Goal: Information Seeking & Learning: Learn about a topic

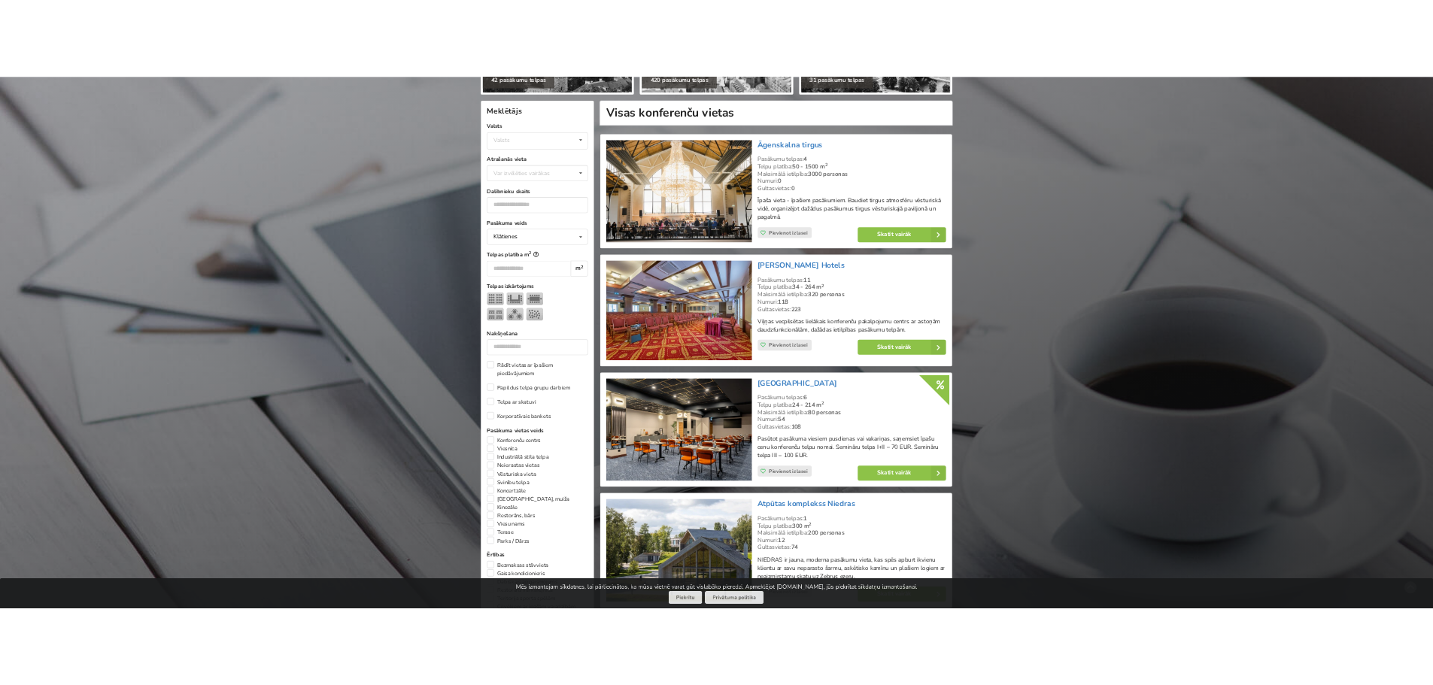
scroll to position [602, 0]
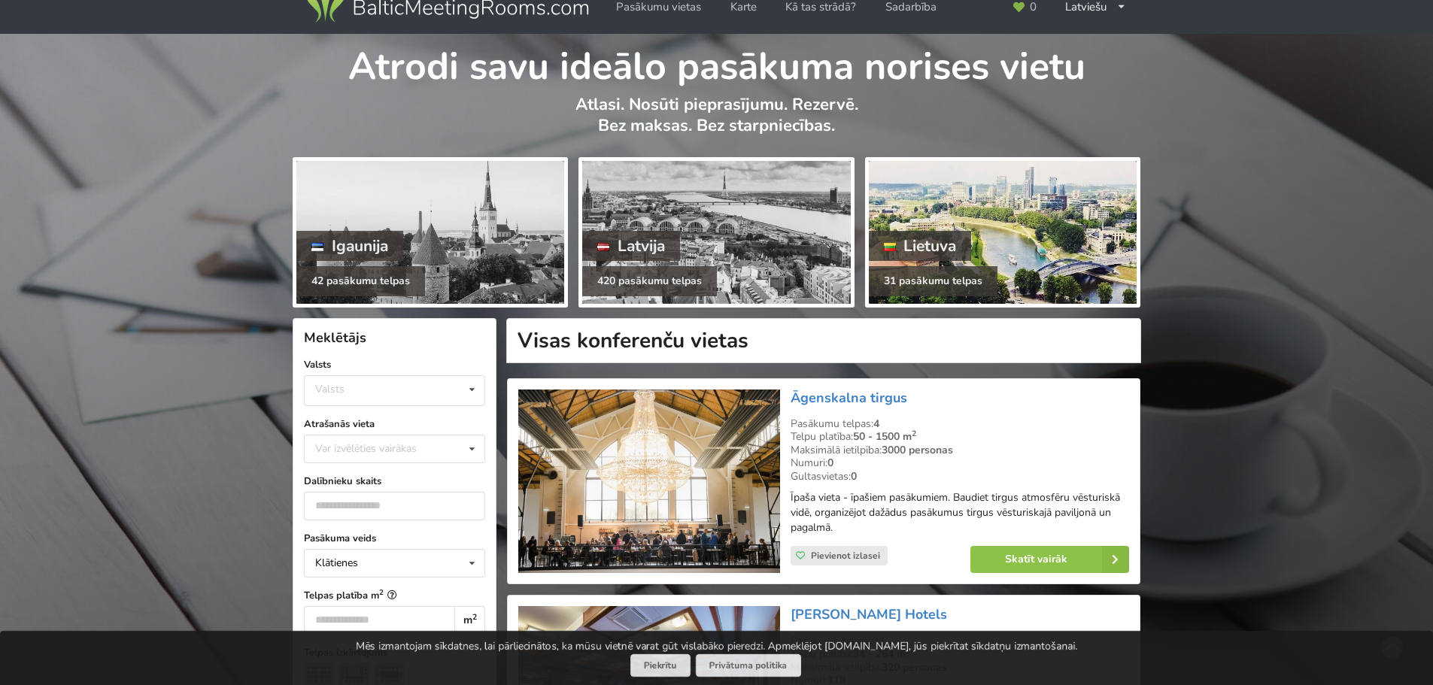
scroll to position [0, 0]
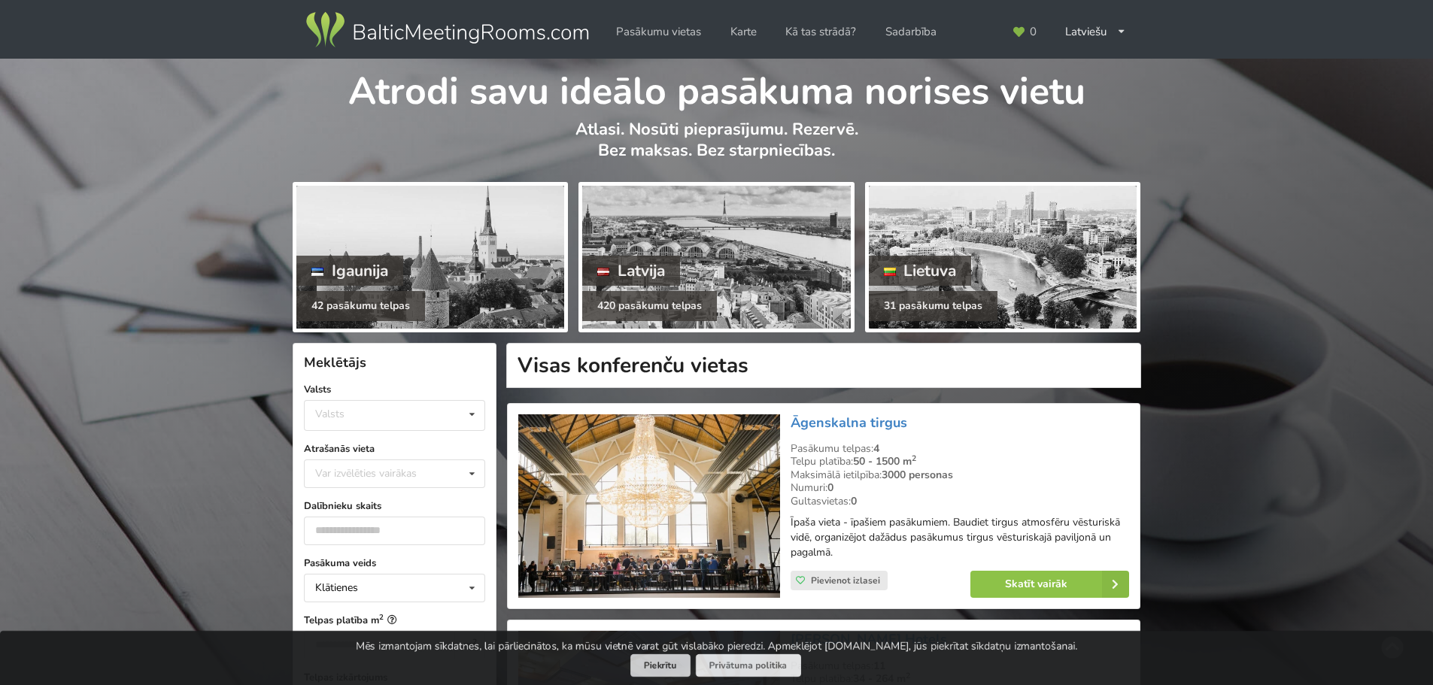
drag, startPoint x: 665, startPoint y: 666, endPoint x: 626, endPoint y: 639, distance: 47.6
click at [666, 666] on button "Piekrītu" at bounding box center [660, 665] width 60 height 23
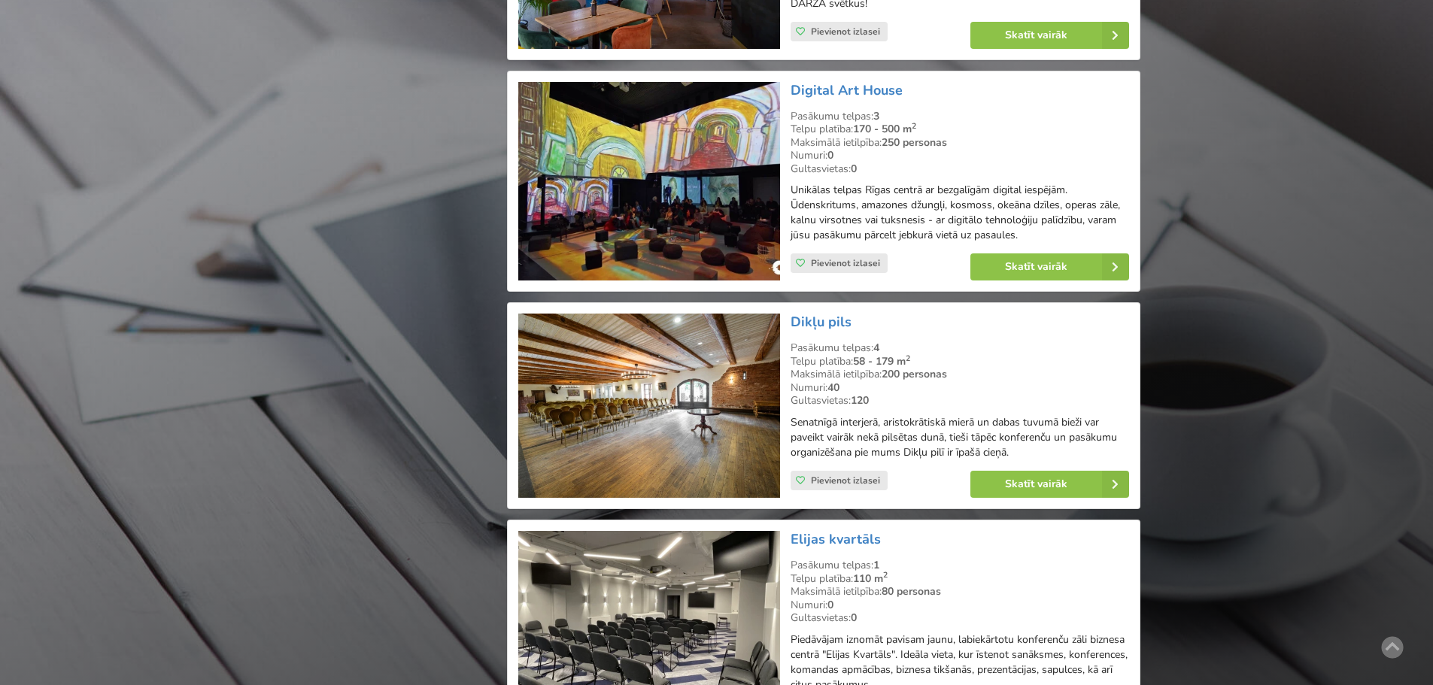
drag, startPoint x: 67, startPoint y: 129, endPoint x: 1271, endPoint y: 652, distance: 1312.7
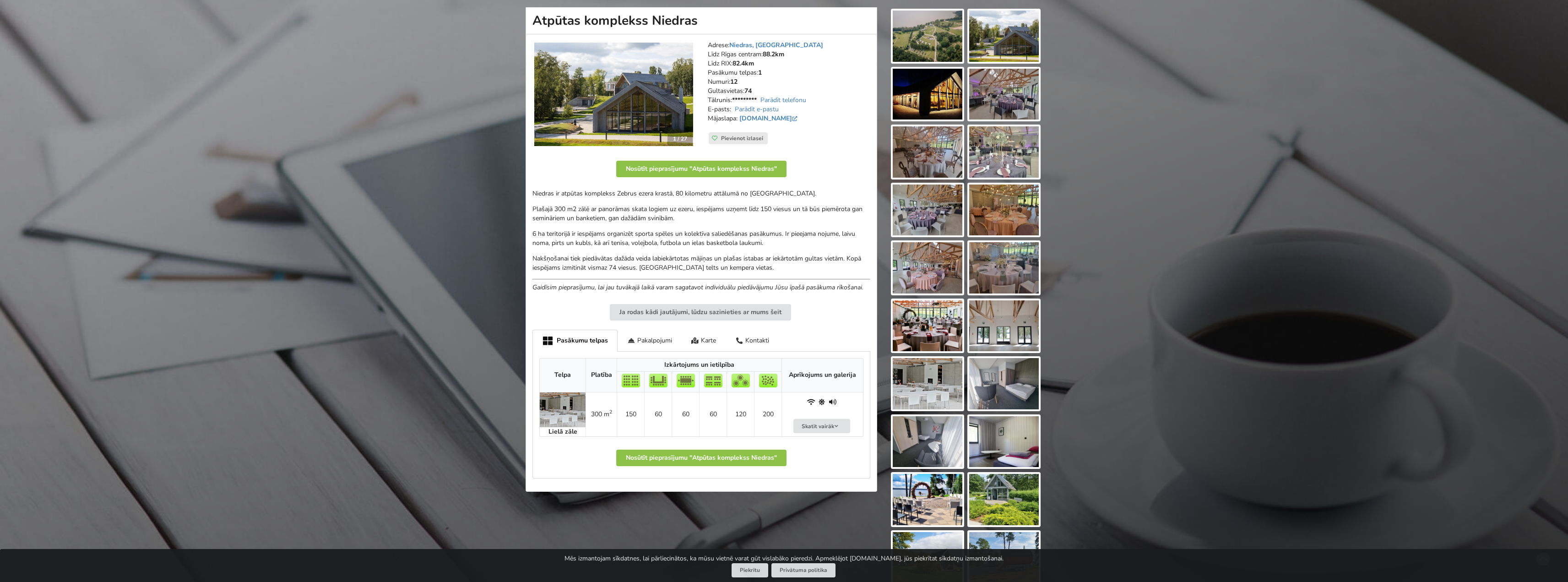
scroll to position [138, 0]
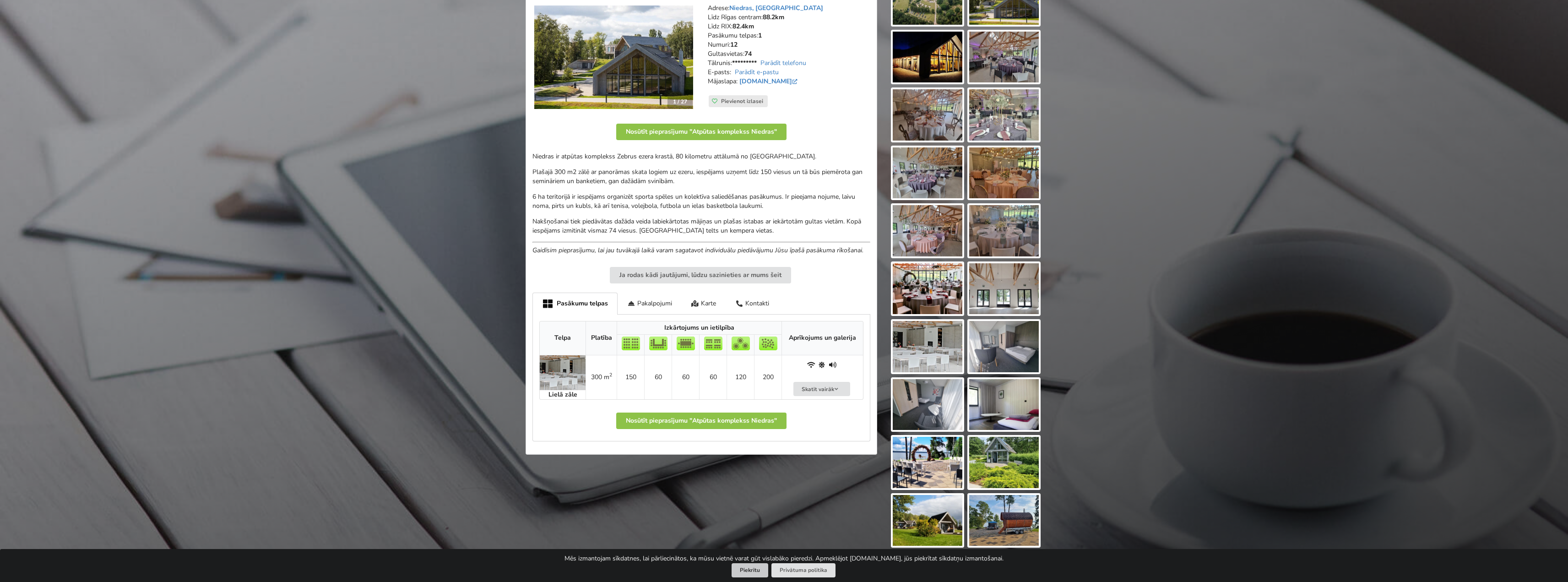
click at [754, 572] on button "Piekrītu" at bounding box center [750, 570] width 37 height 14
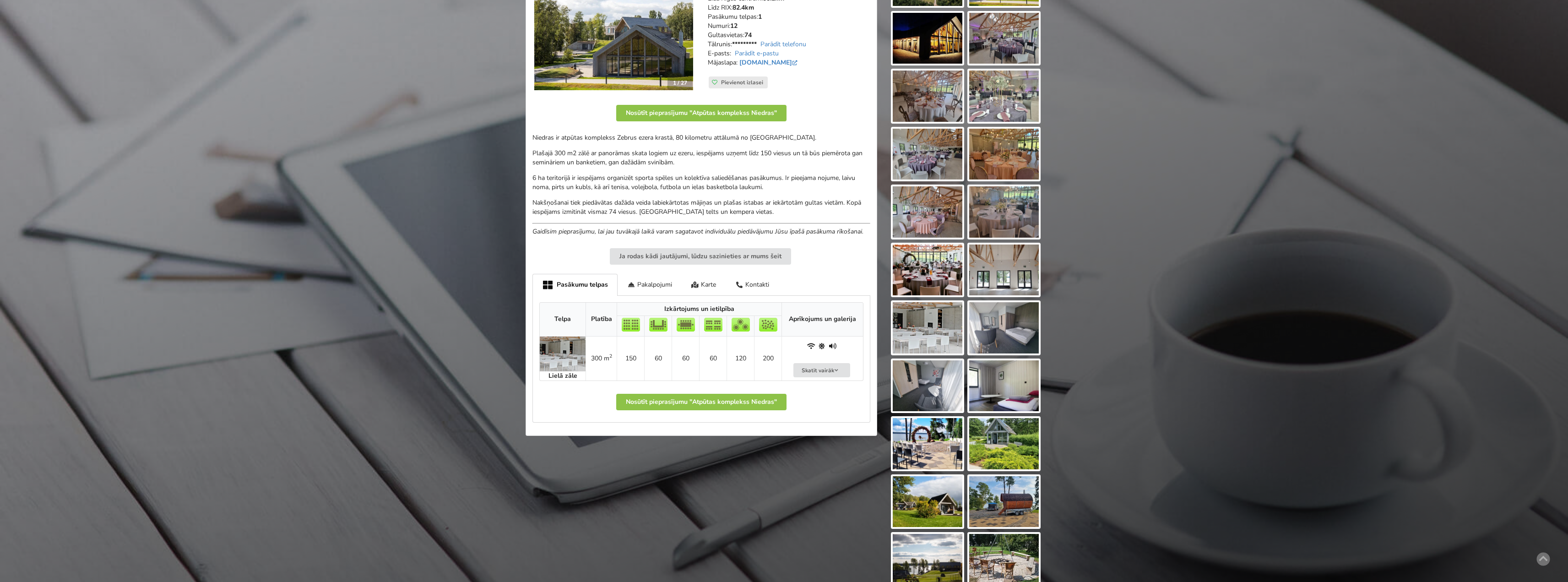
scroll to position [46, 0]
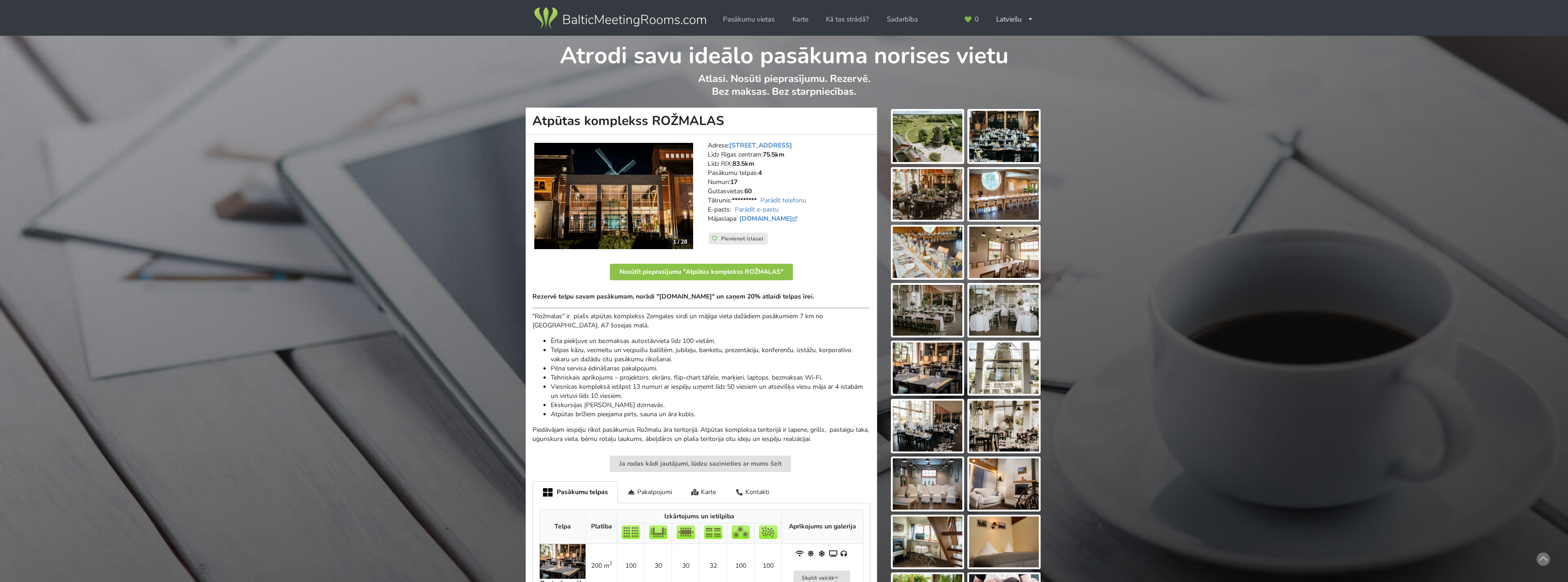
click at [937, 254] on img at bounding box center [928, 252] width 69 height 51
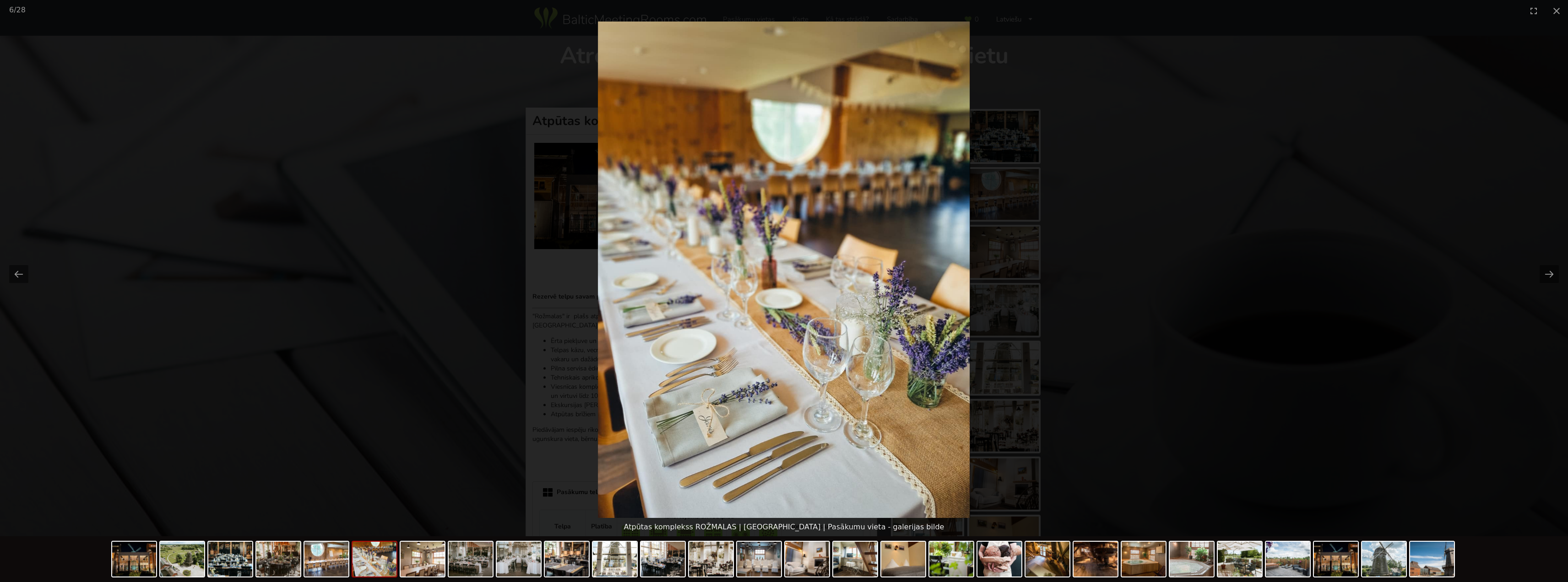
click at [1149, 294] on picture at bounding box center [784, 269] width 1568 height 496
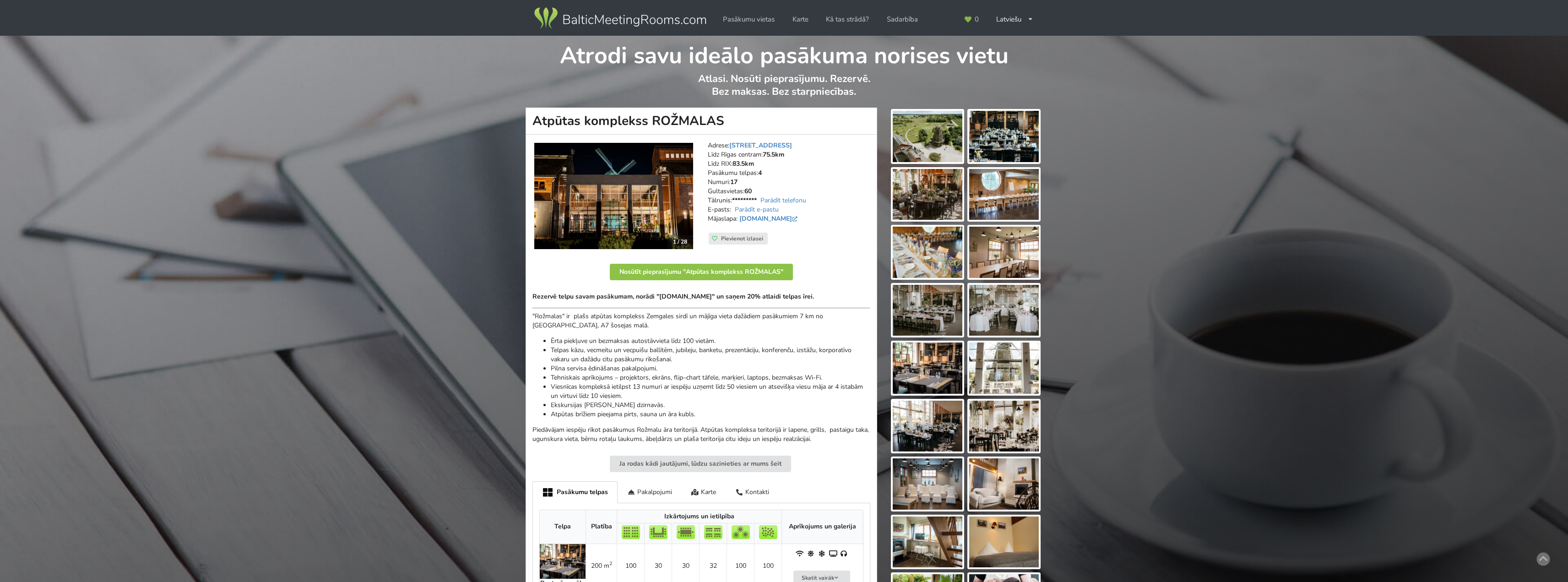
click at [1144, 294] on div "Atrodi savu ideālo pasākuma norises vietu Atlasi. Nosūti pieprasījumu. Rezervē.…" at bounding box center [784, 480] width 1568 height 889
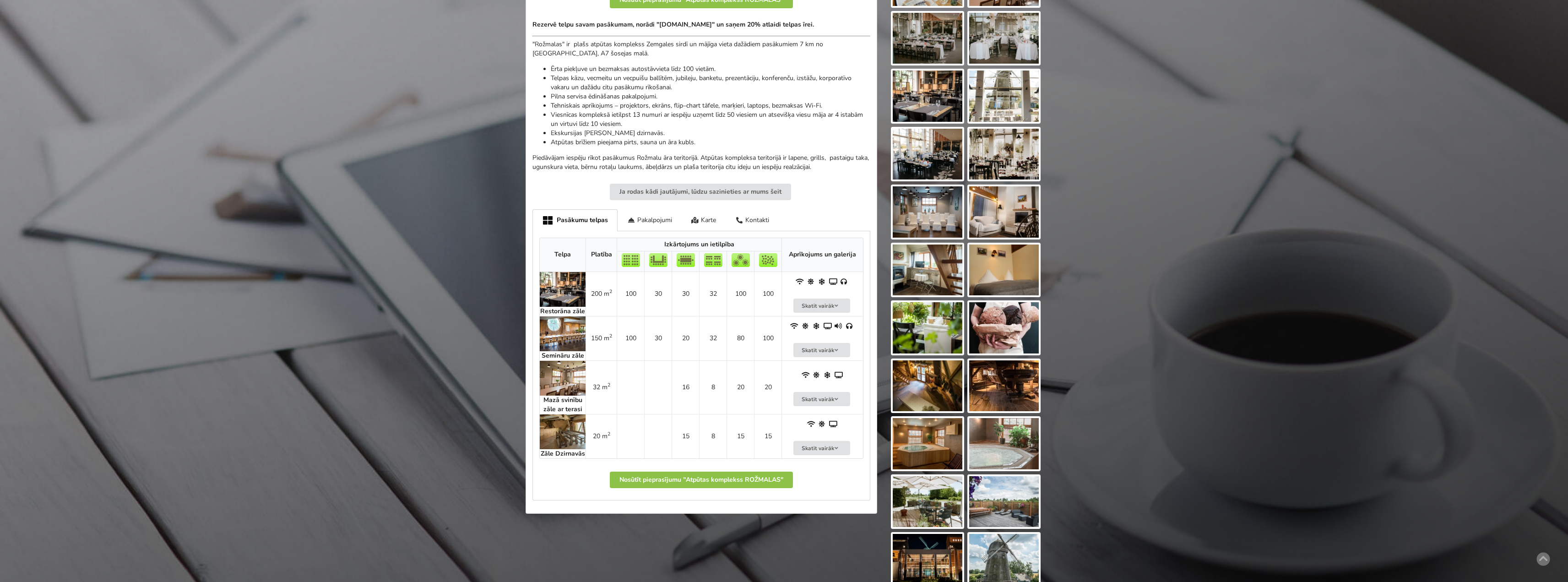
scroll to position [275, 0]
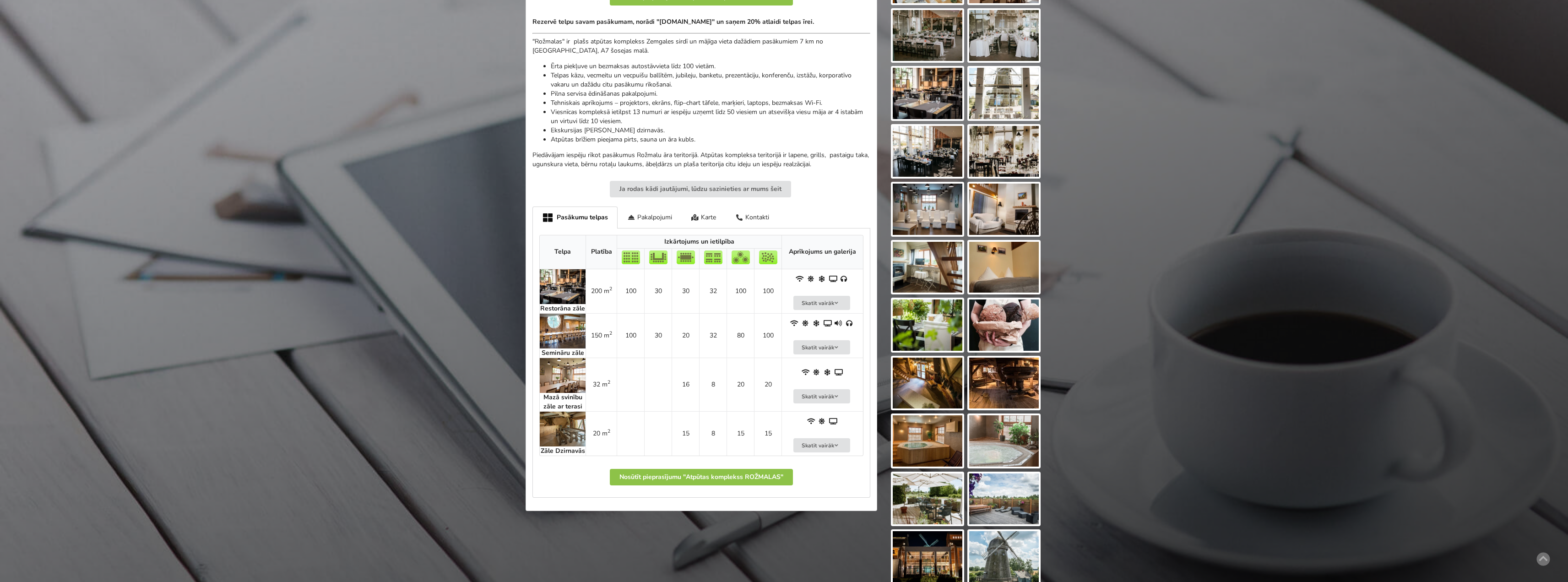
click at [945, 383] on img at bounding box center [928, 383] width 69 height 51
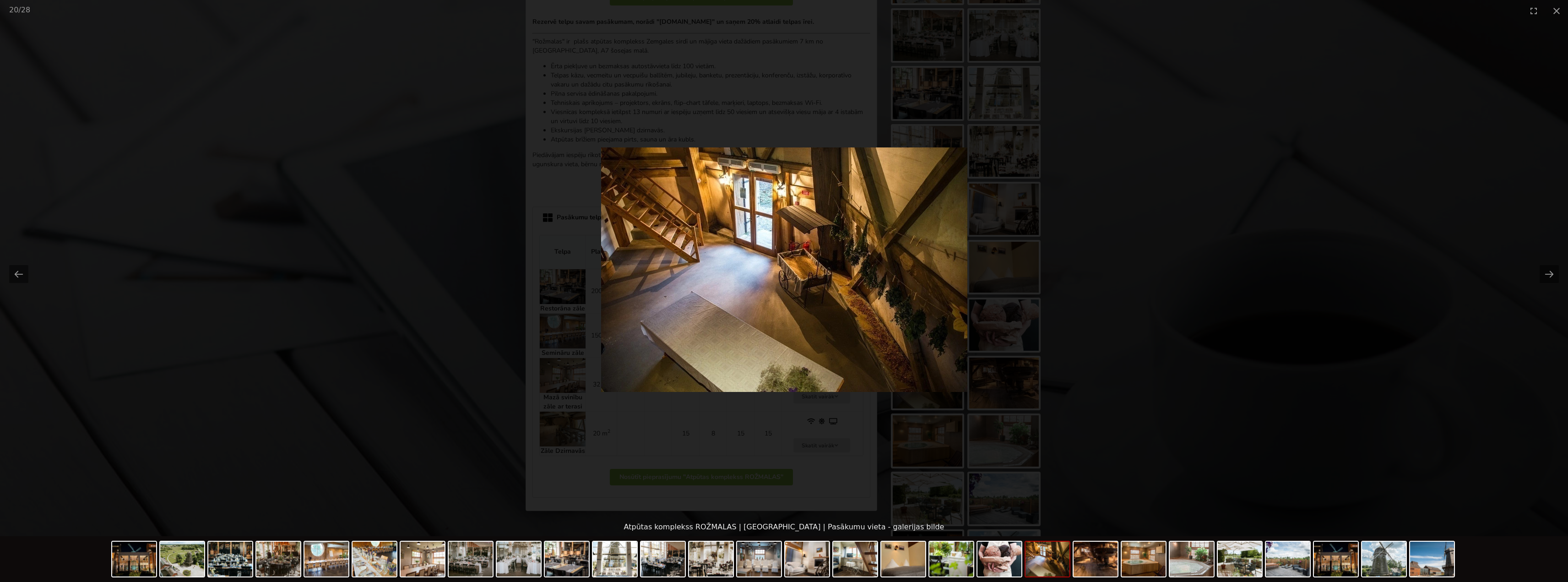
click at [1118, 345] on picture at bounding box center [784, 269] width 1568 height 496
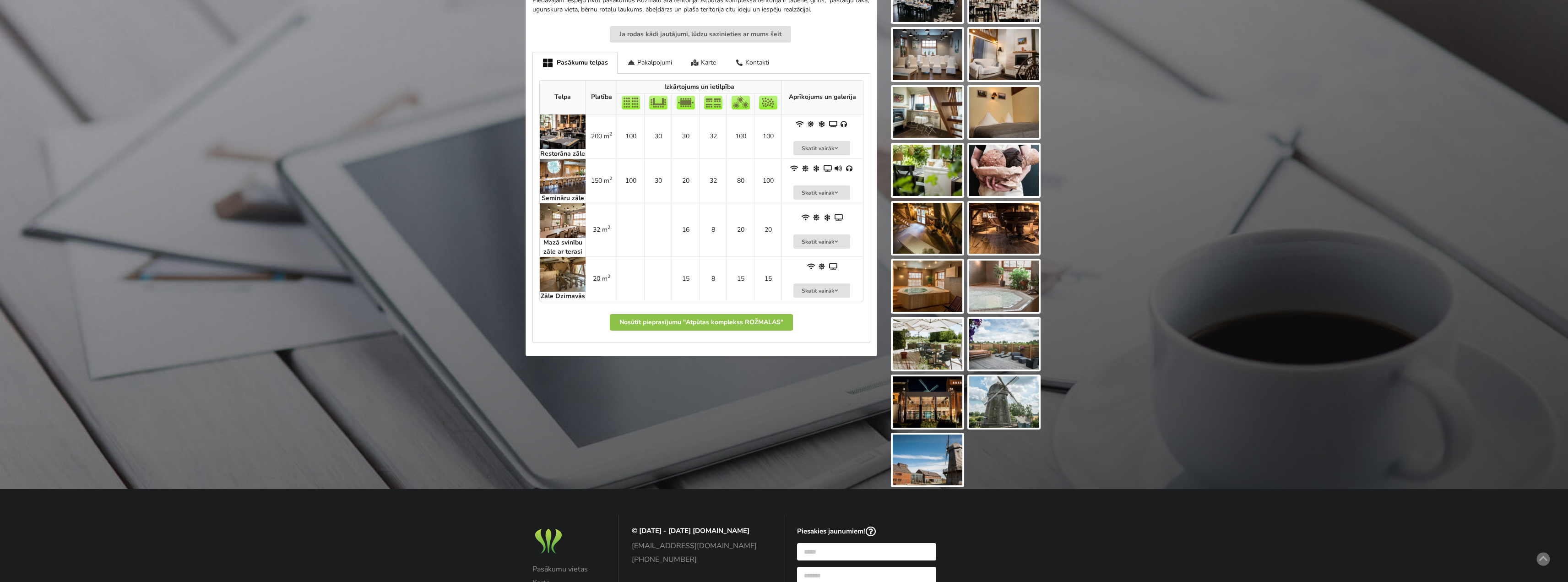
scroll to position [458, 0]
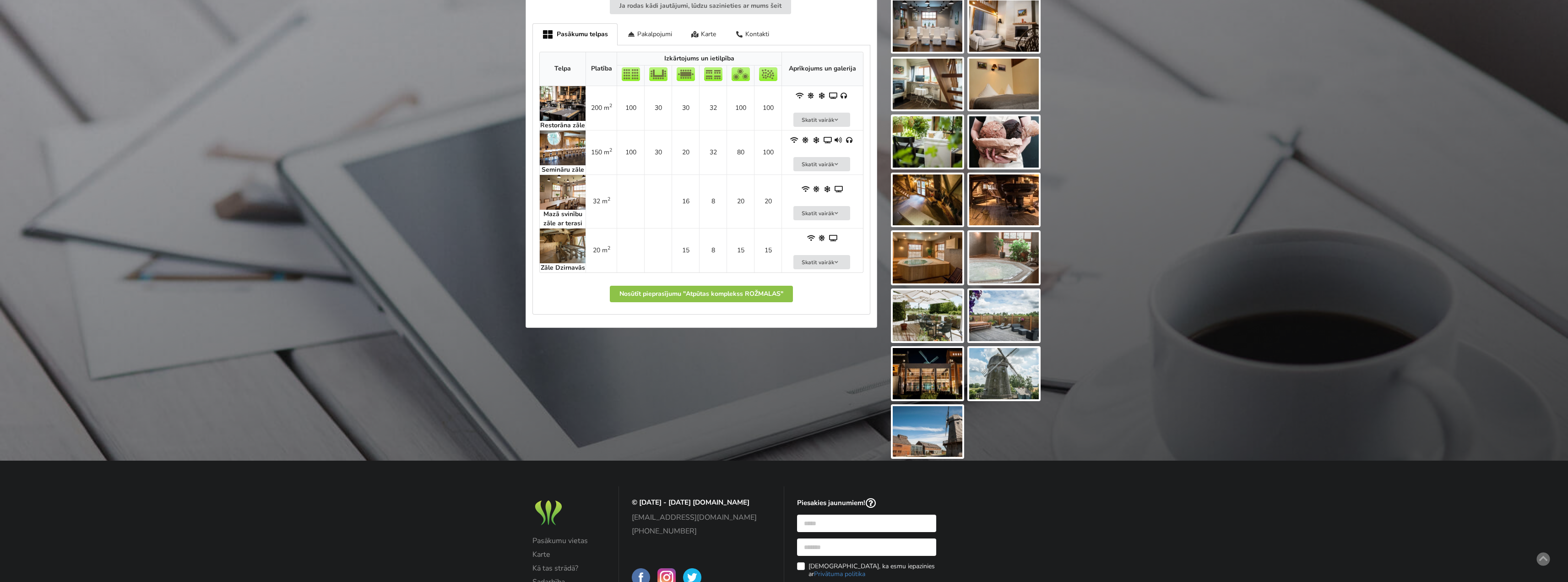
click at [937, 363] on img at bounding box center [928, 374] width 69 height 51
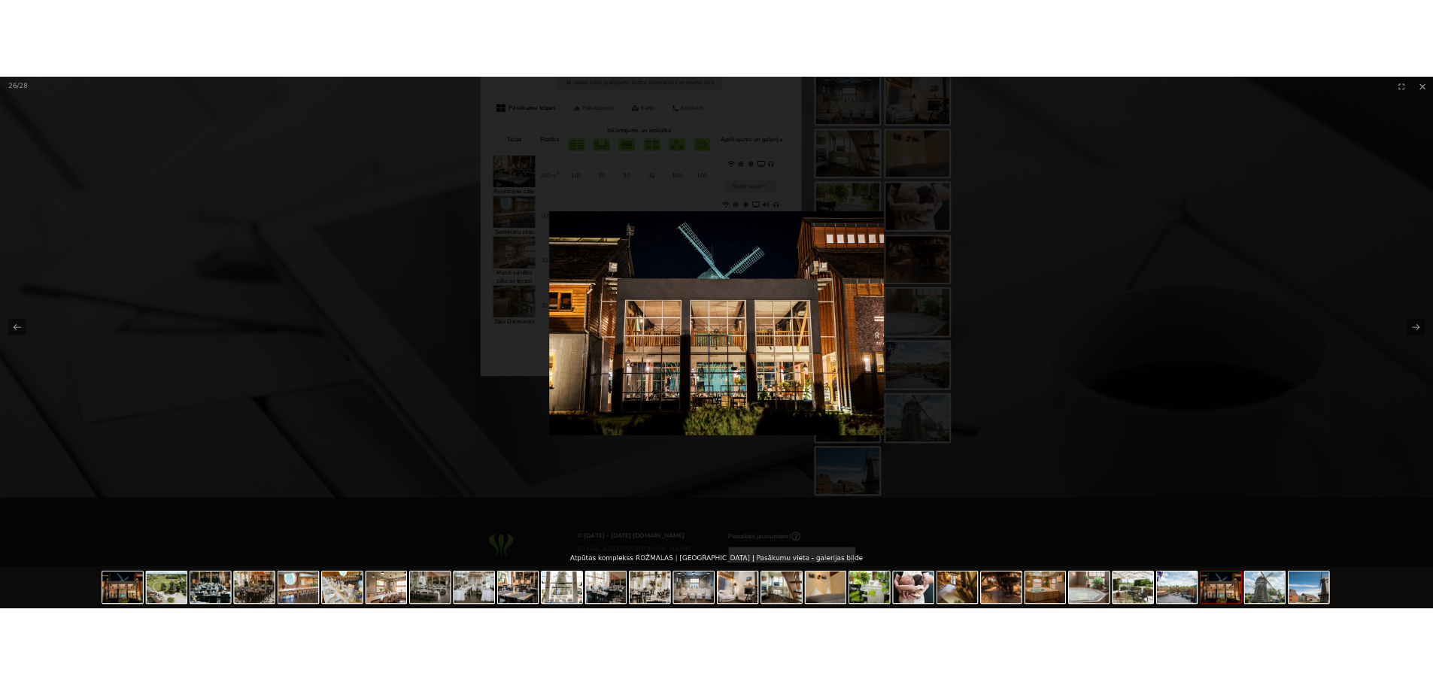
scroll to position [0, 0]
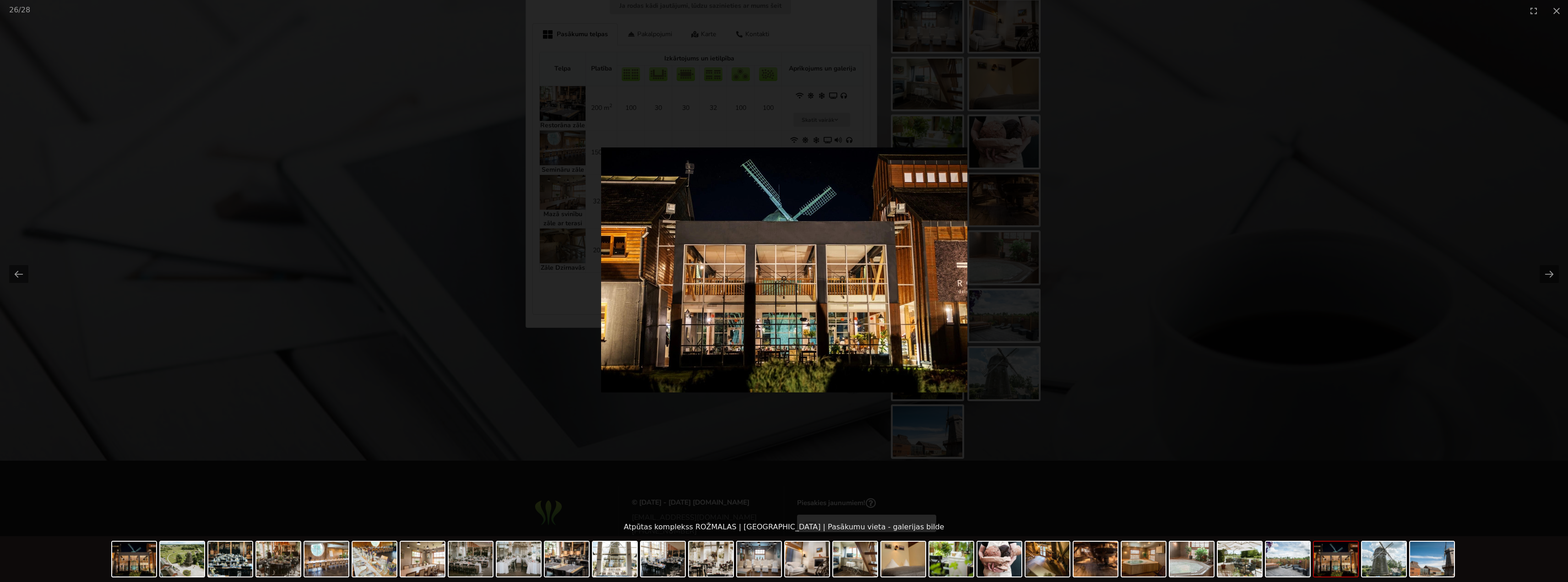
click at [1094, 300] on picture at bounding box center [784, 269] width 1568 height 496
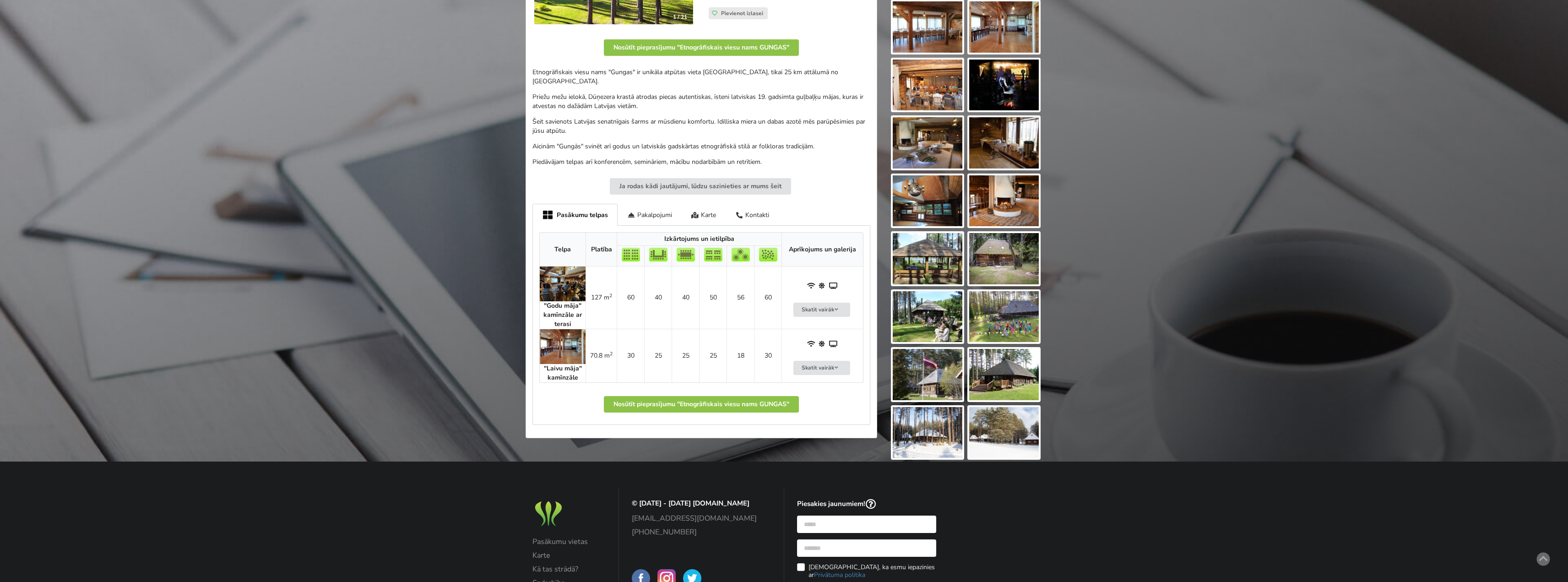
scroll to position [229, 0]
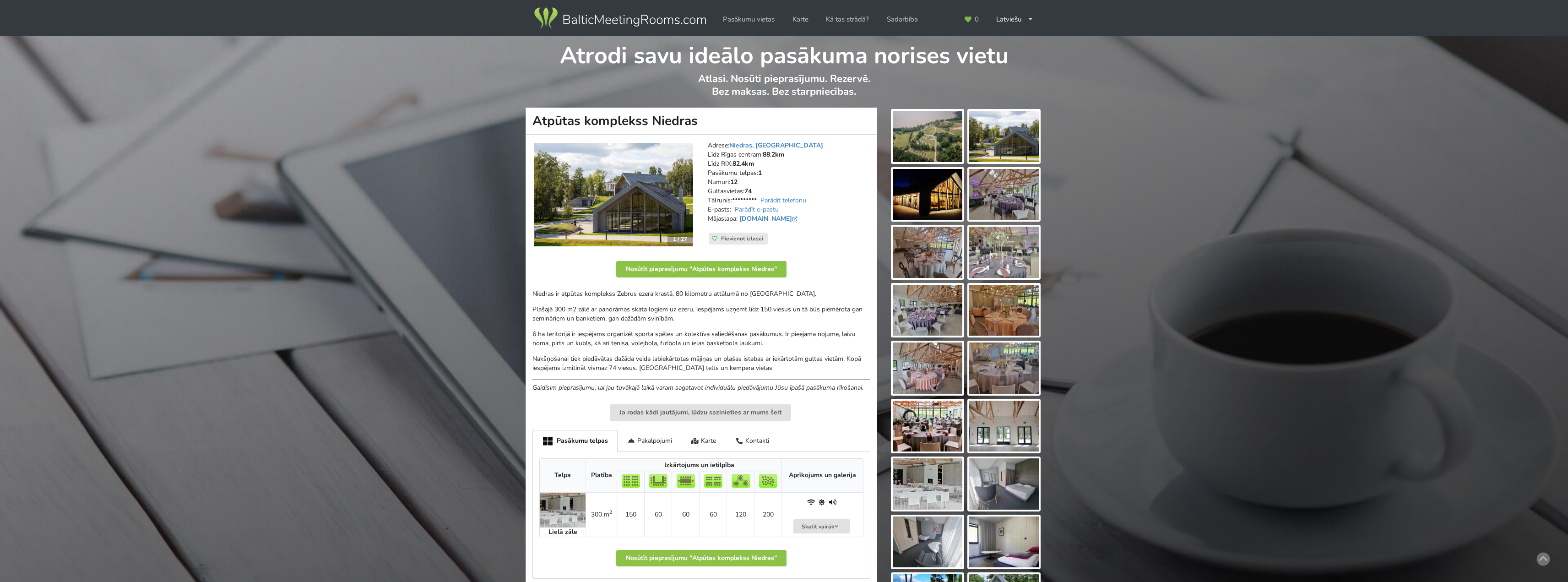
click at [919, 299] on img at bounding box center [928, 310] width 69 height 51
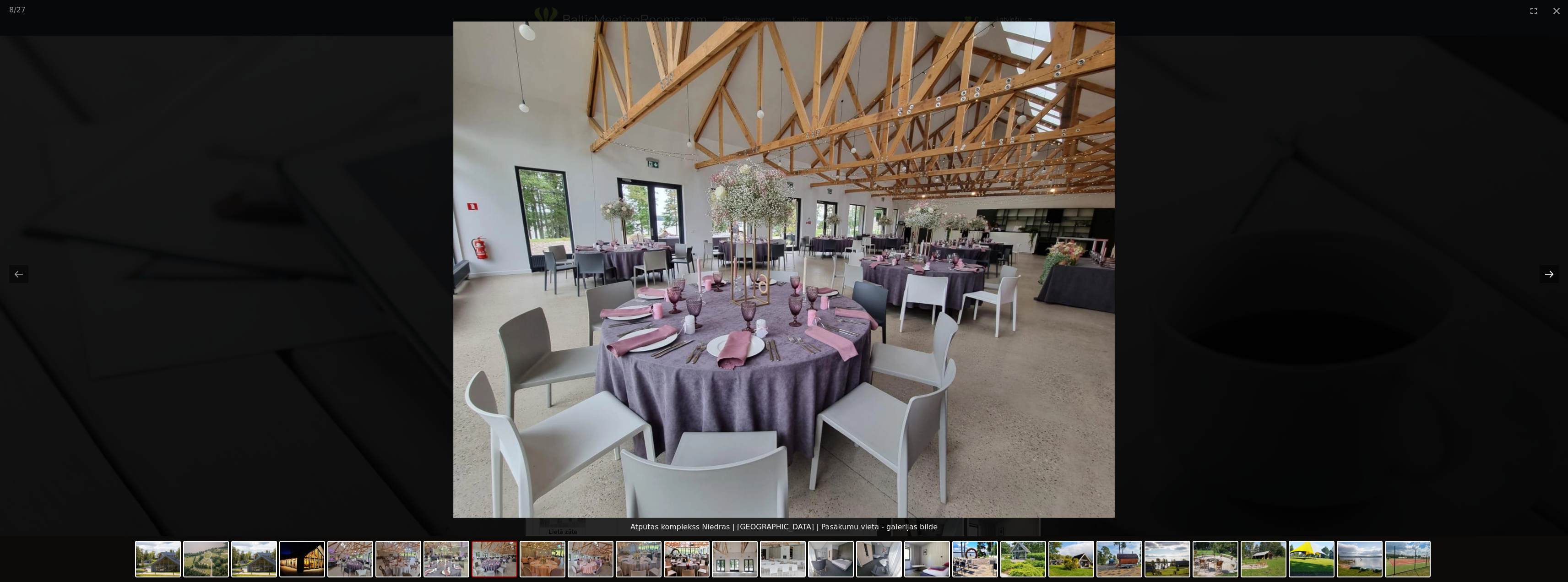
click at [1553, 271] on button "Next slide" at bounding box center [1549, 273] width 19 height 18
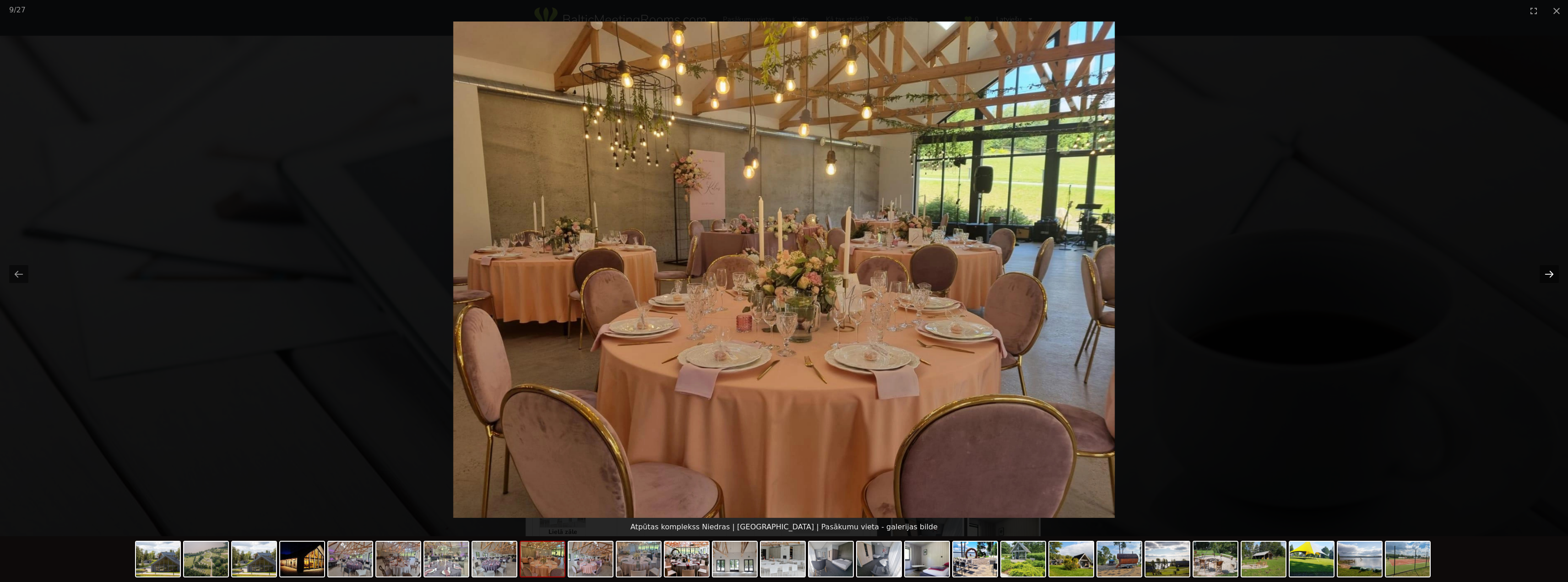
click at [1553, 271] on button "Next slide" at bounding box center [1549, 273] width 19 height 18
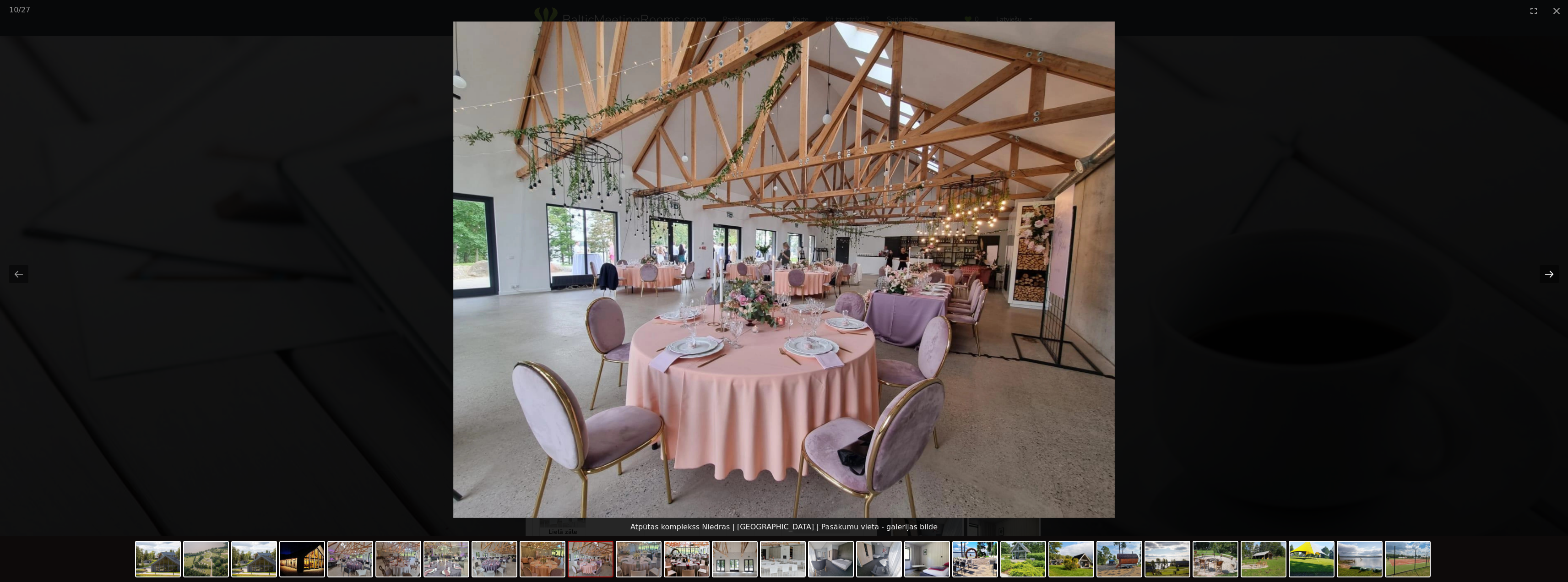
click at [1553, 271] on button "Next slide" at bounding box center [1549, 273] width 19 height 18
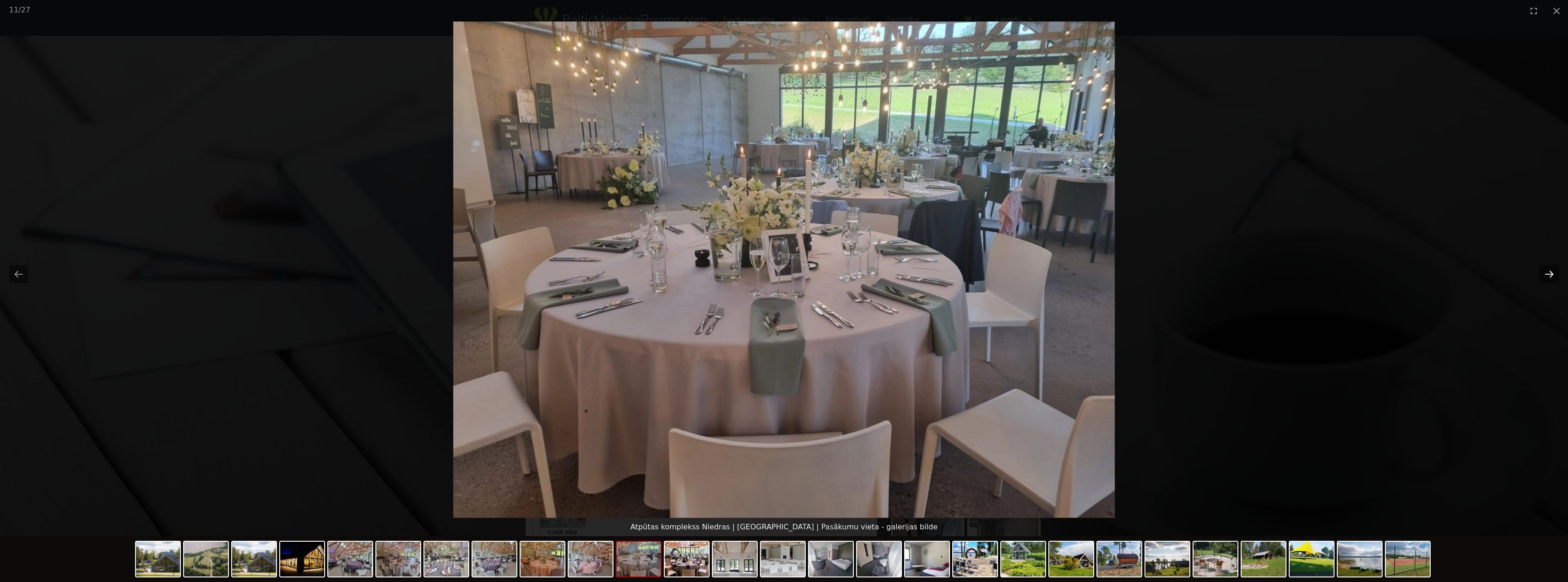
click at [1553, 271] on button "Next slide" at bounding box center [1549, 273] width 19 height 18
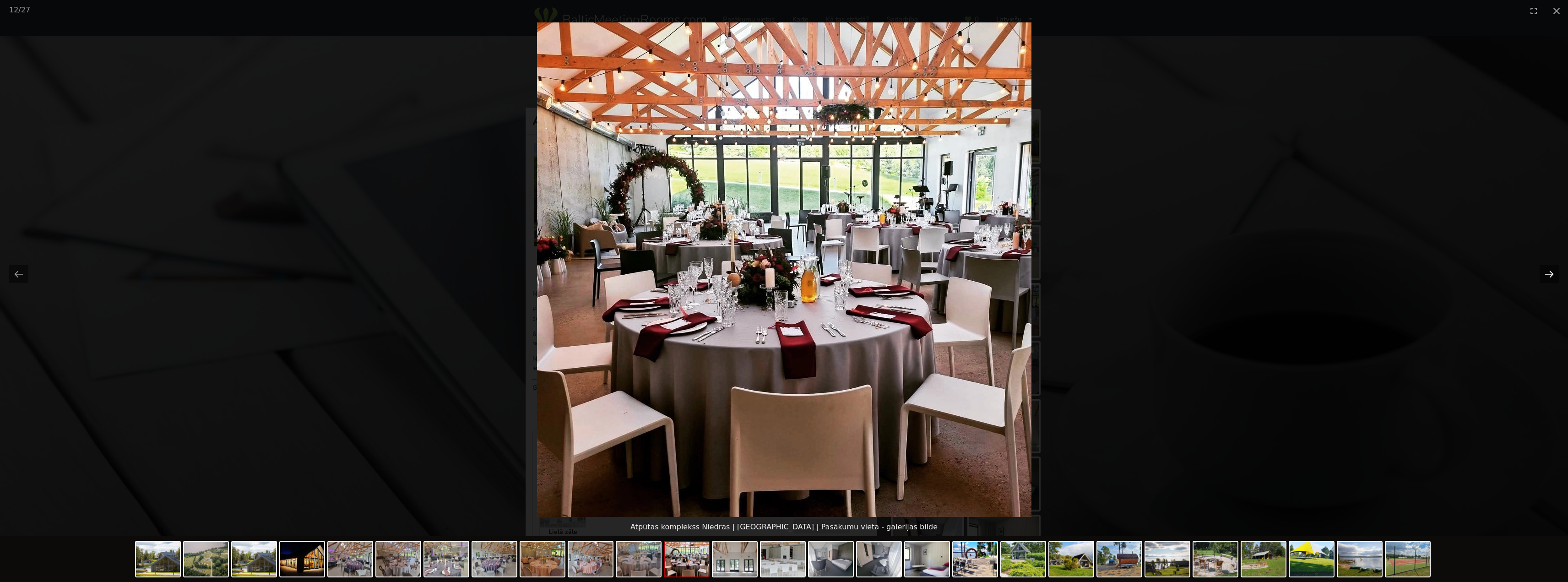
click at [1553, 271] on button "Next slide" at bounding box center [1549, 273] width 19 height 18
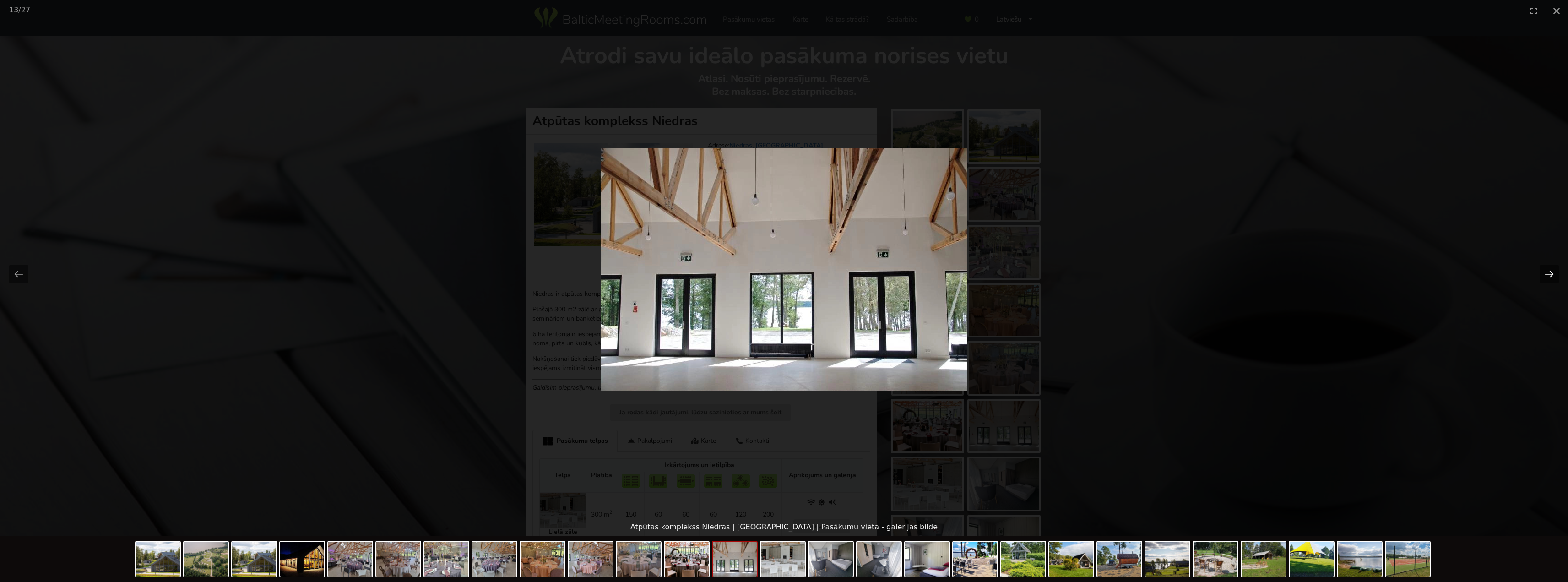
click at [1553, 271] on button "Next slide" at bounding box center [1549, 273] width 19 height 18
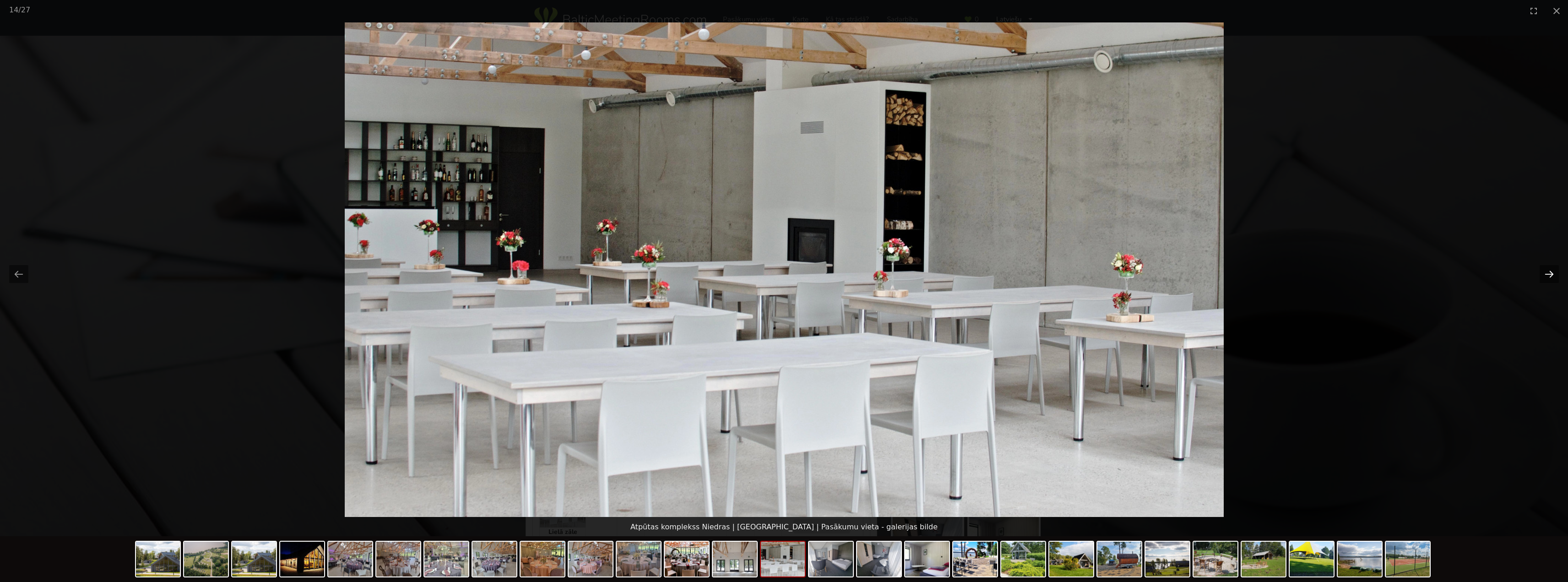
click at [1553, 271] on button "Next slide" at bounding box center [1549, 273] width 19 height 18
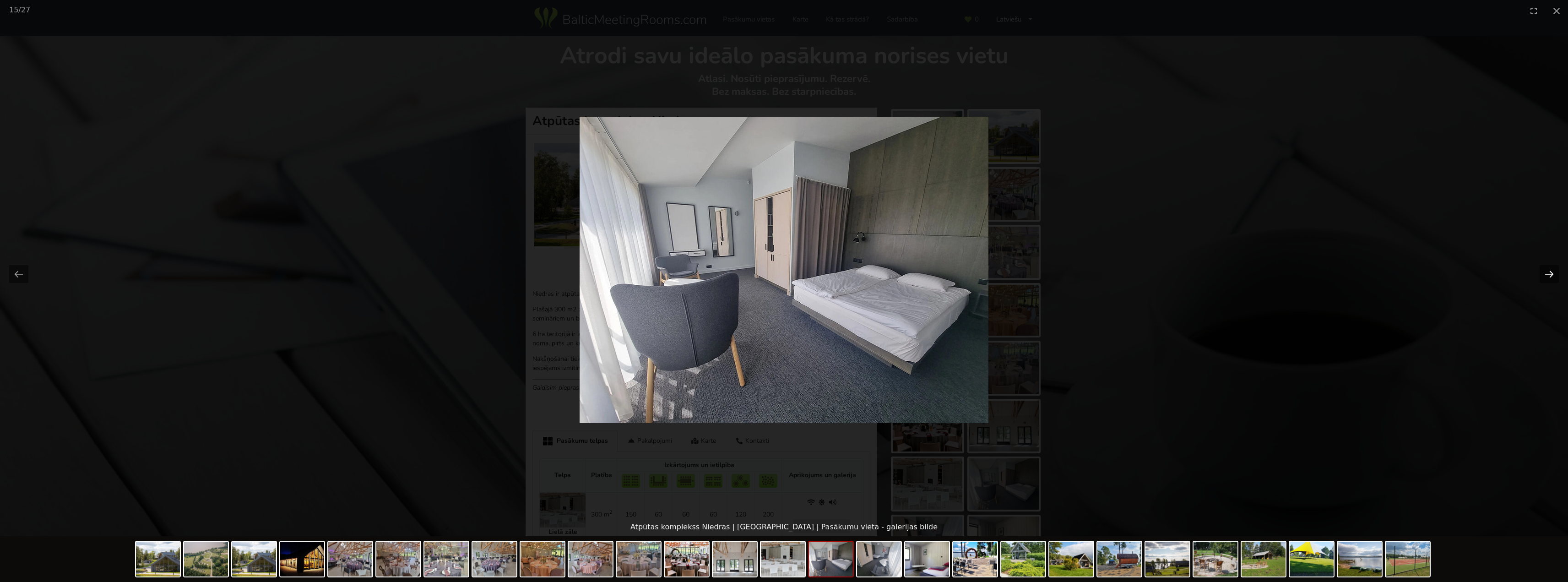
click at [1553, 271] on button "Next slide" at bounding box center [1549, 273] width 19 height 18
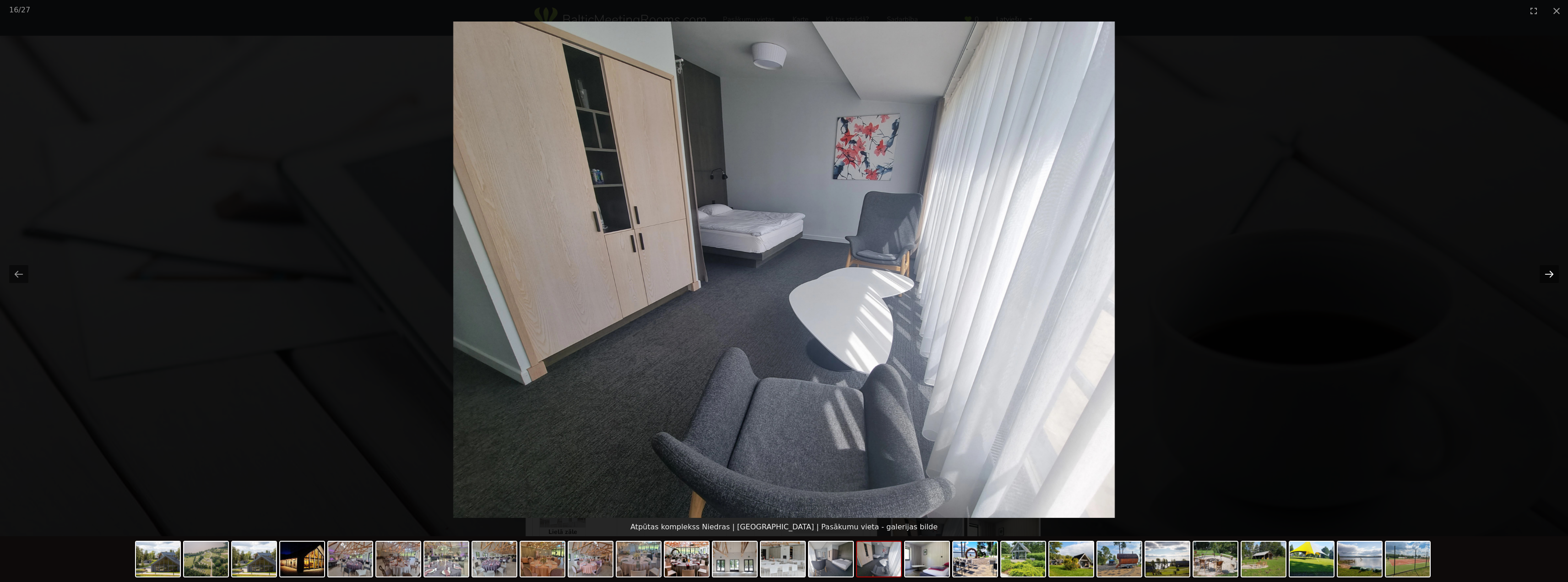
click at [1553, 271] on button "Next slide" at bounding box center [1549, 273] width 19 height 18
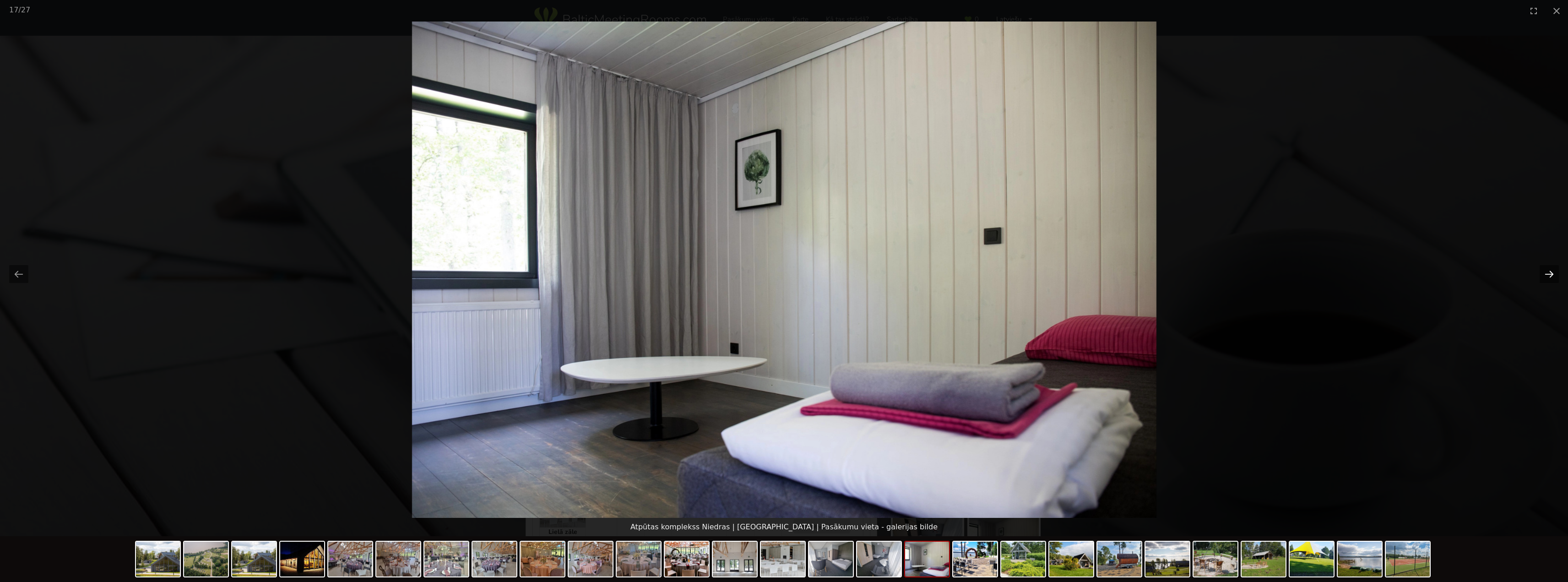
click at [1553, 271] on button "Next slide" at bounding box center [1549, 273] width 19 height 18
click at [1555, 12] on button "Close gallery" at bounding box center [1556, 10] width 23 height 21
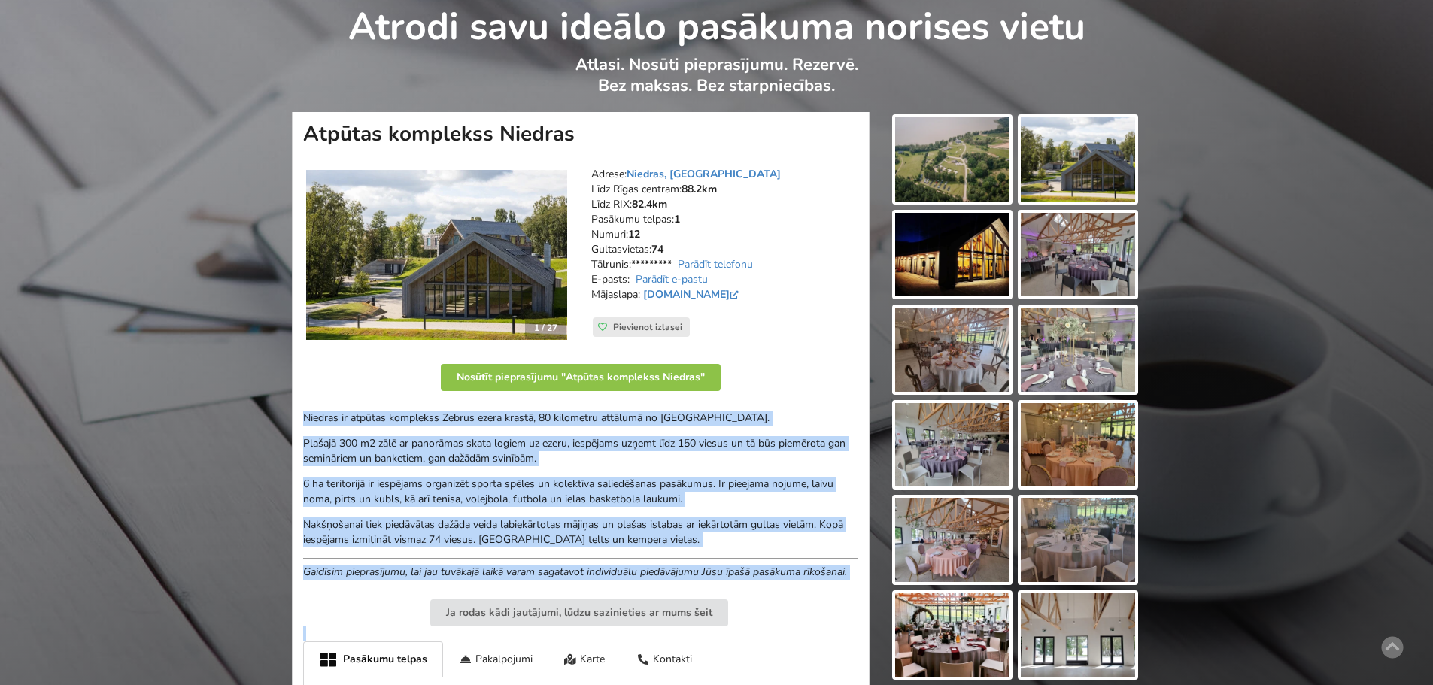
scroll to position [71, 0]
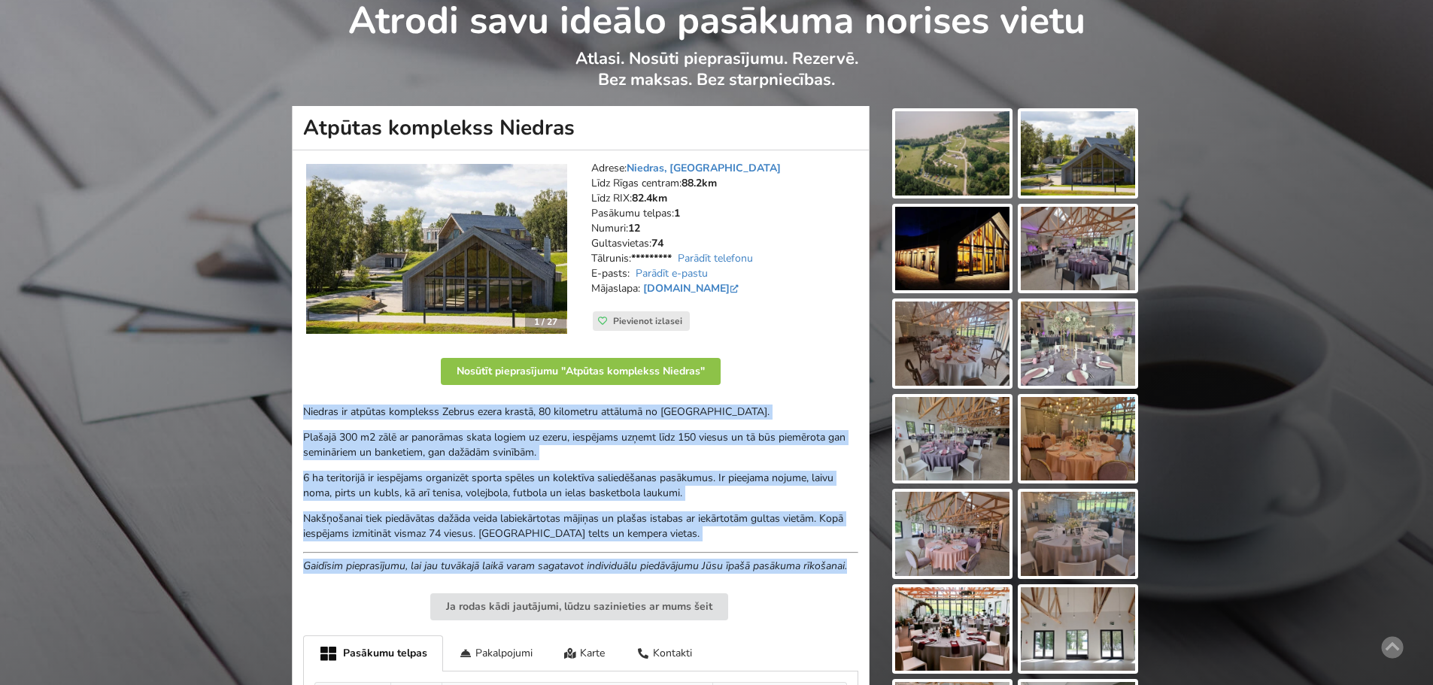
drag, startPoint x: 305, startPoint y: 483, endPoint x: 852, endPoint y: 566, distance: 553.8
click at [852, 566] on div "Niedras ir atpūtas komplekss Zebrus ezera krastā, 80 kilometru attālumā no [GEO…" at bounding box center [580, 489] width 555 height 169
click at [847, 566] on em "Gaidīsim pieprasījumu, lai jau tuvākajā laikā varam sagatavot individuālu piedā…" at bounding box center [575, 566] width 544 height 14
drag, startPoint x: 854, startPoint y: 566, endPoint x: 297, endPoint y: 404, distance: 579.8
click at [297, 404] on div "1 / 27 Adrese: [GEOGRAPHIC_DATA], [GEOGRAPHIC_DATA] Līdz Rīgas centram: 88.2km …" at bounding box center [581, 525] width 578 height 751
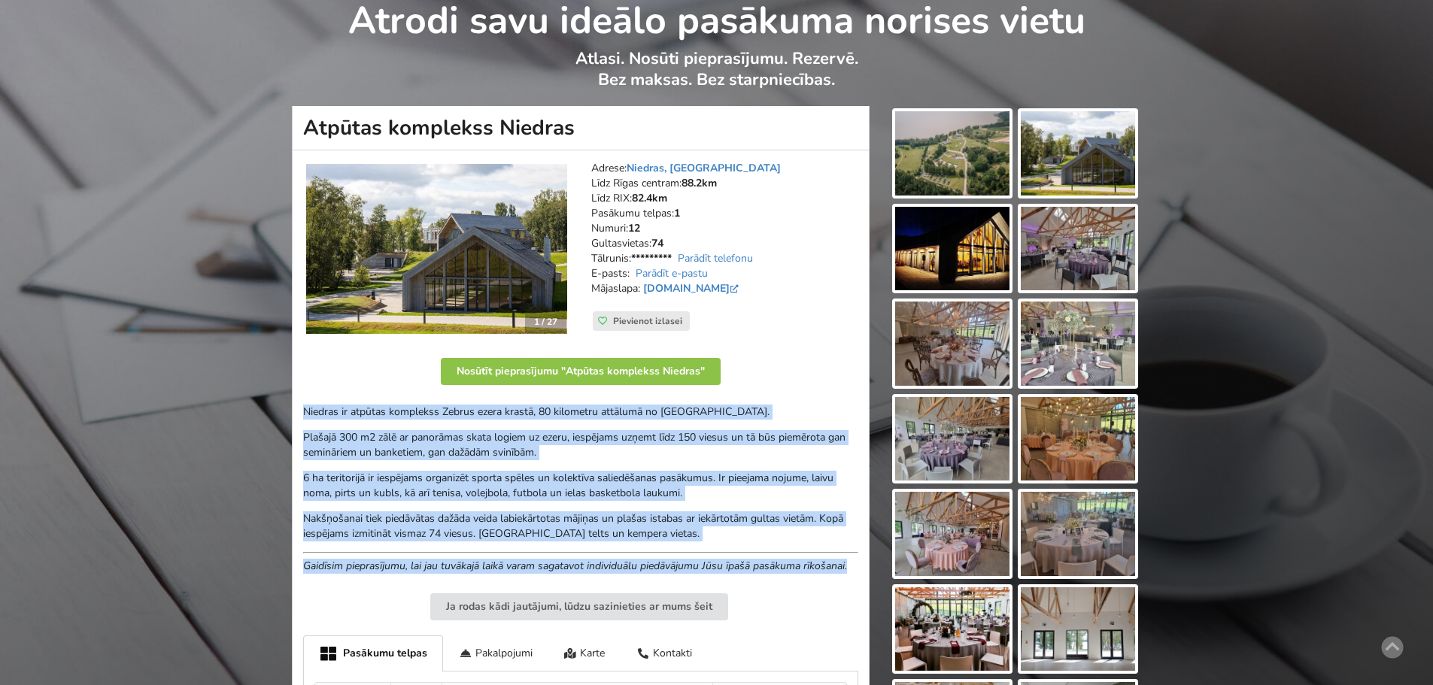
click at [413, 443] on p "Plašajā 300 m2 zālē ar panorāmas skata logiem uz ezeru, iespējams uzņemt līdz 1…" at bounding box center [580, 445] width 555 height 30
drag, startPoint x: 301, startPoint y: 414, endPoint x: 849, endPoint y: 564, distance: 568.6
click at [849, 564] on div "1 / 27 Adrese: [GEOGRAPHIC_DATA], [GEOGRAPHIC_DATA] Līdz Rīgas centram: 88.2km …" at bounding box center [581, 525] width 578 height 751
click at [429, 463] on div "Niedras ir atpūtas komplekss Zebrus ezera krastā, 80 kilometru attālumā no [GEO…" at bounding box center [580, 489] width 555 height 169
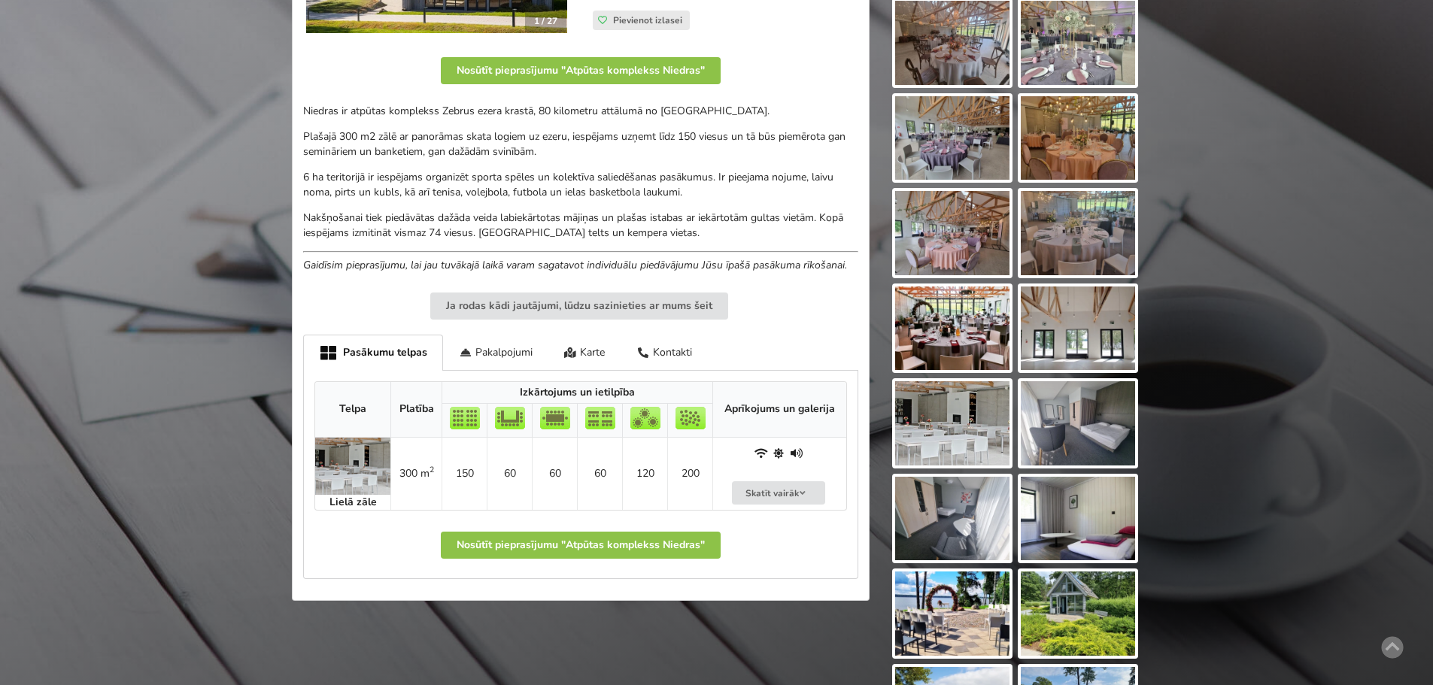
scroll to position [672, 0]
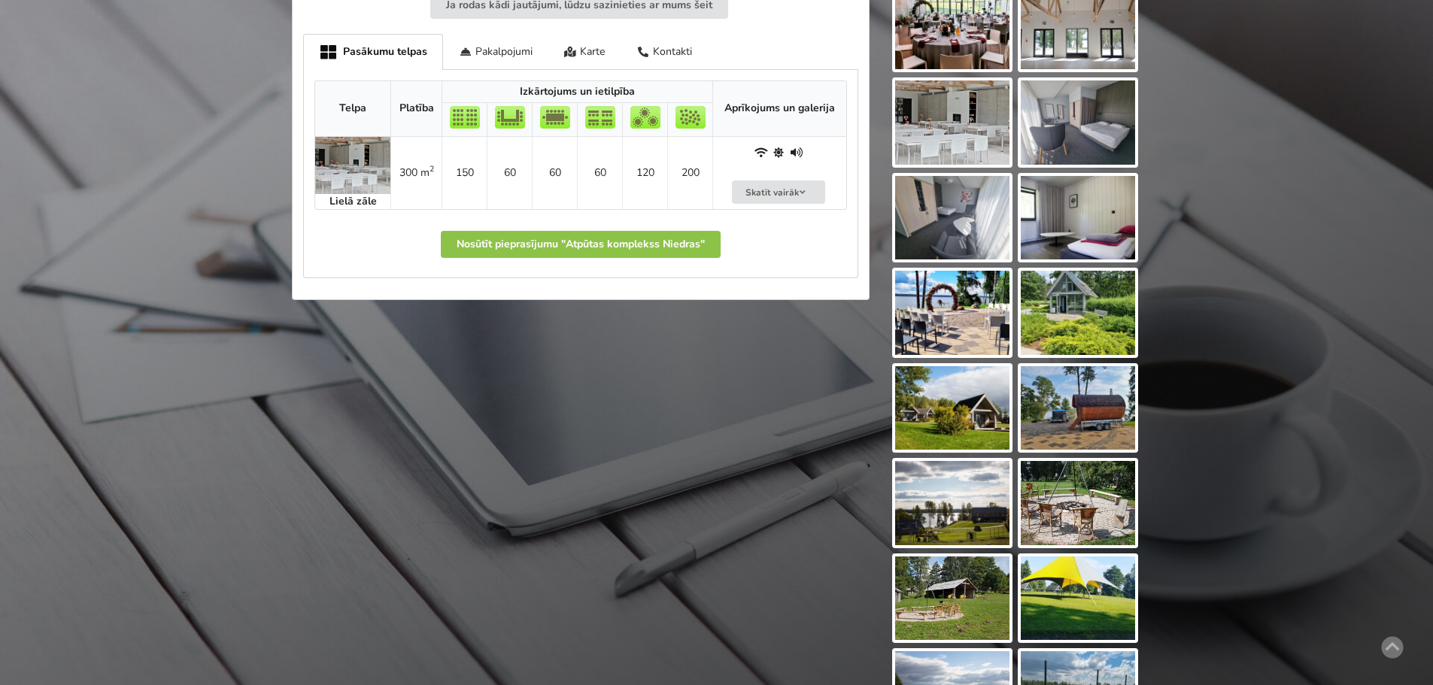
click at [979, 402] on img at bounding box center [952, 408] width 114 height 84
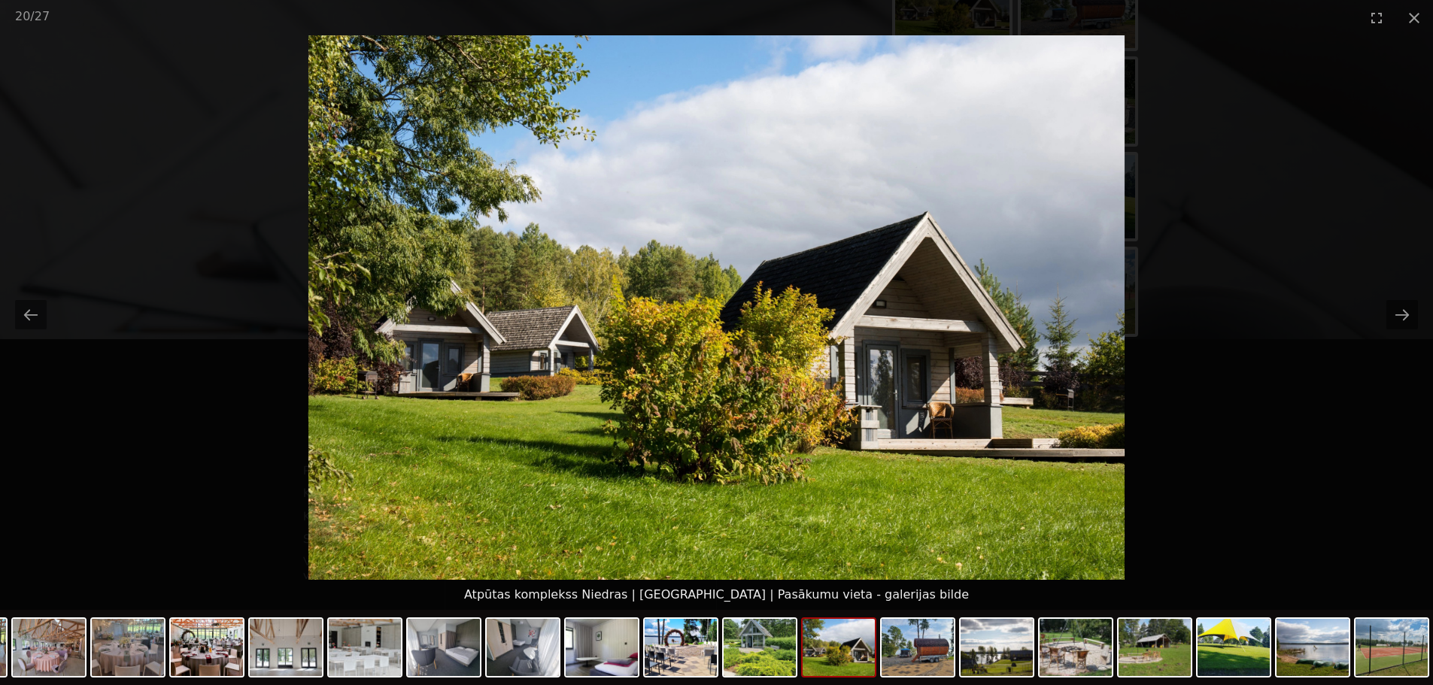
scroll to position [1086, 0]
click at [1401, 310] on button "Next slide" at bounding box center [1402, 314] width 32 height 29
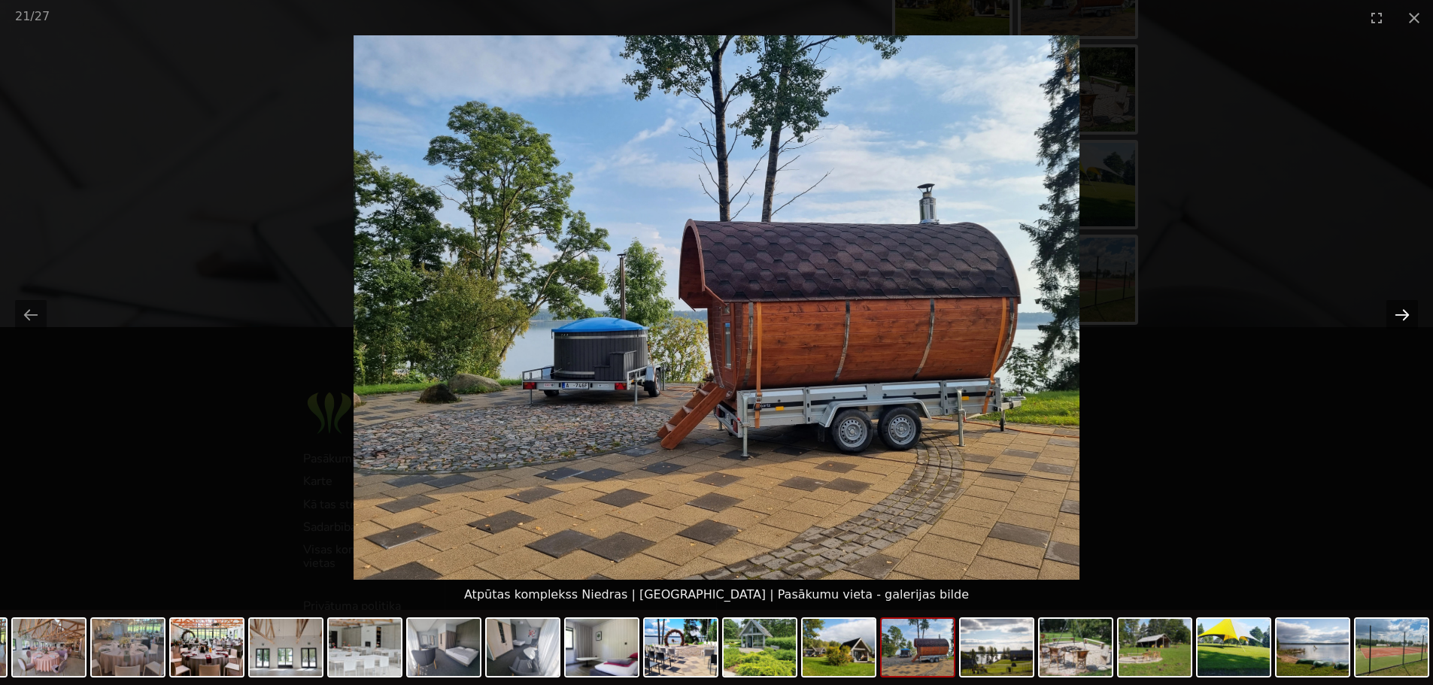
click at [1401, 310] on button "Next slide" at bounding box center [1402, 314] width 32 height 29
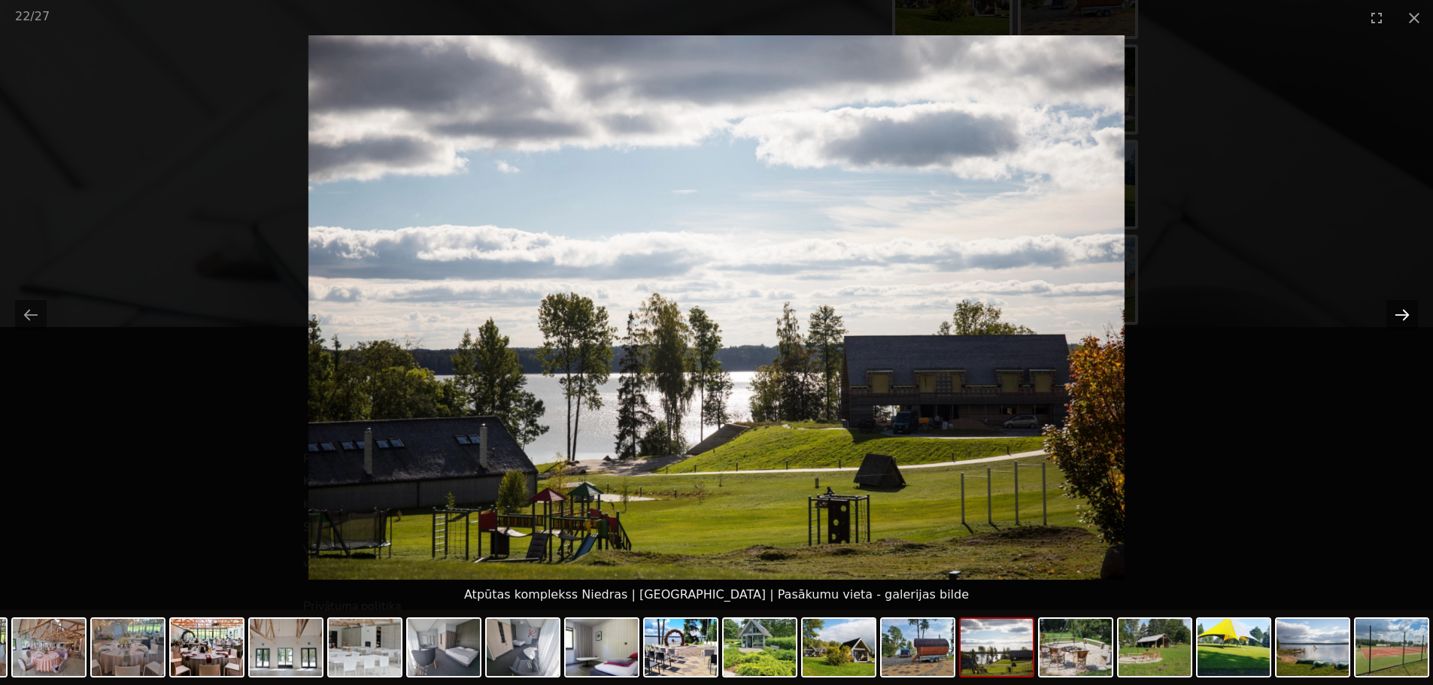
click at [1401, 310] on button "Next slide" at bounding box center [1402, 314] width 32 height 29
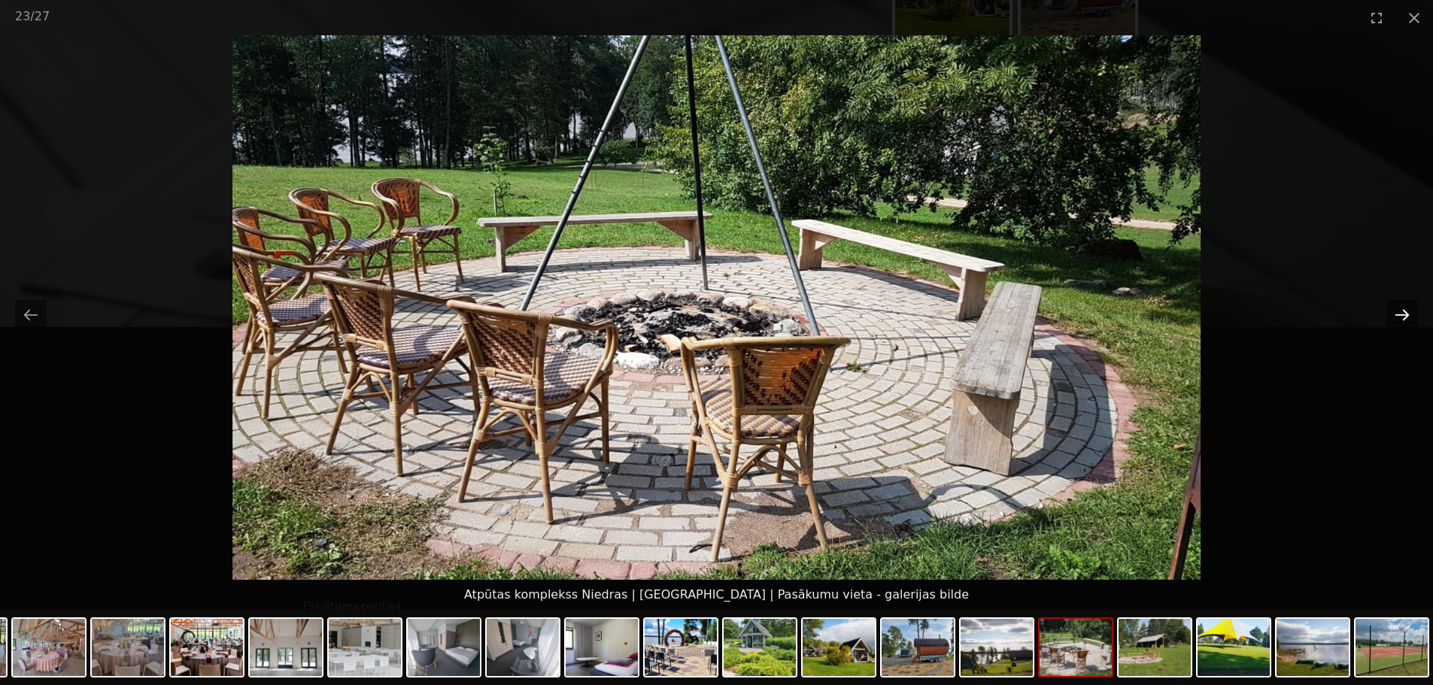
click at [1401, 310] on button "Next slide" at bounding box center [1402, 314] width 32 height 29
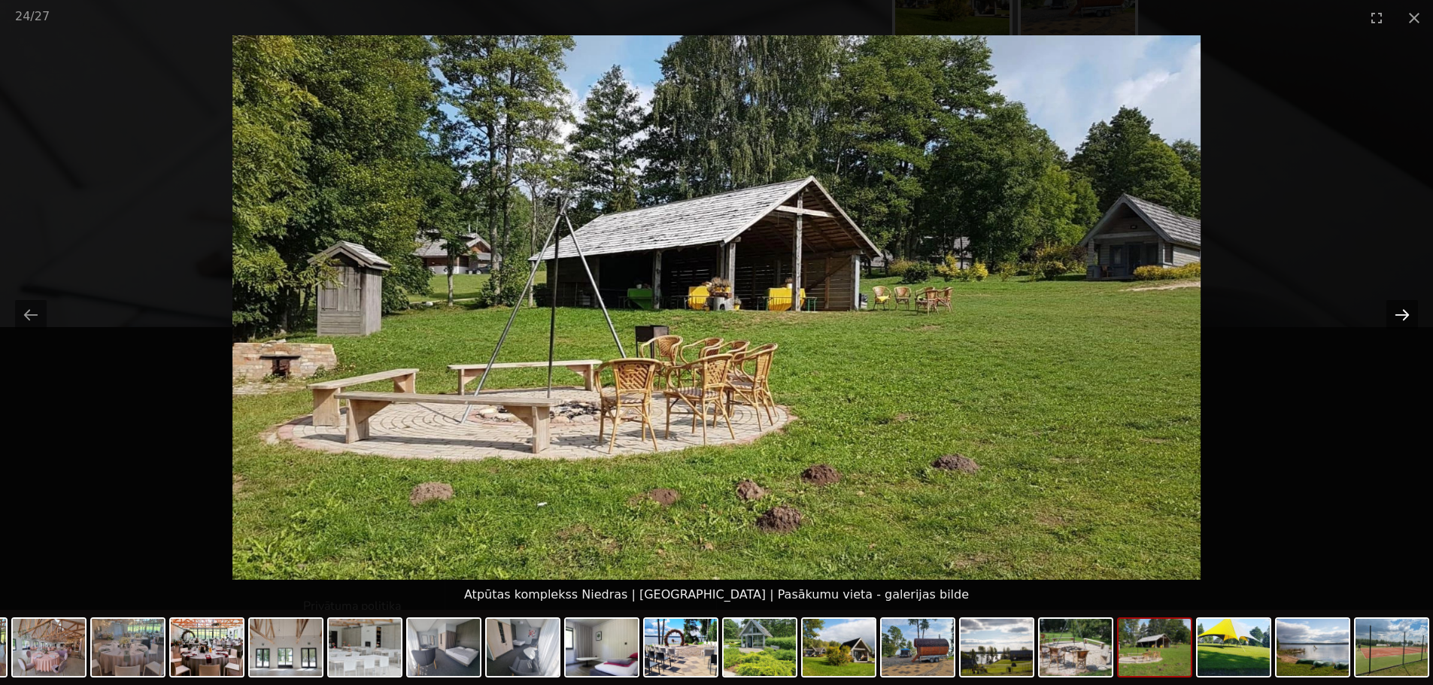
click at [1401, 310] on button "Next slide" at bounding box center [1402, 314] width 32 height 29
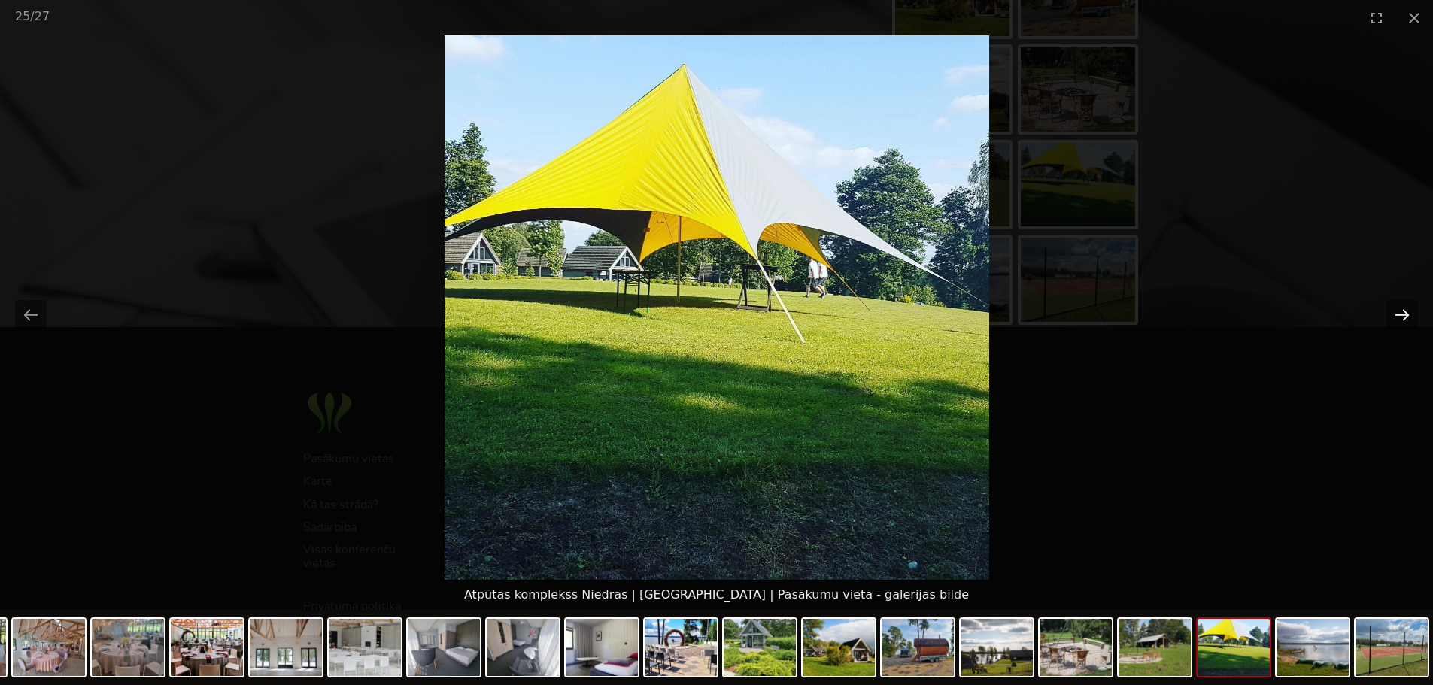
click at [1401, 310] on button "Next slide" at bounding box center [1402, 314] width 32 height 29
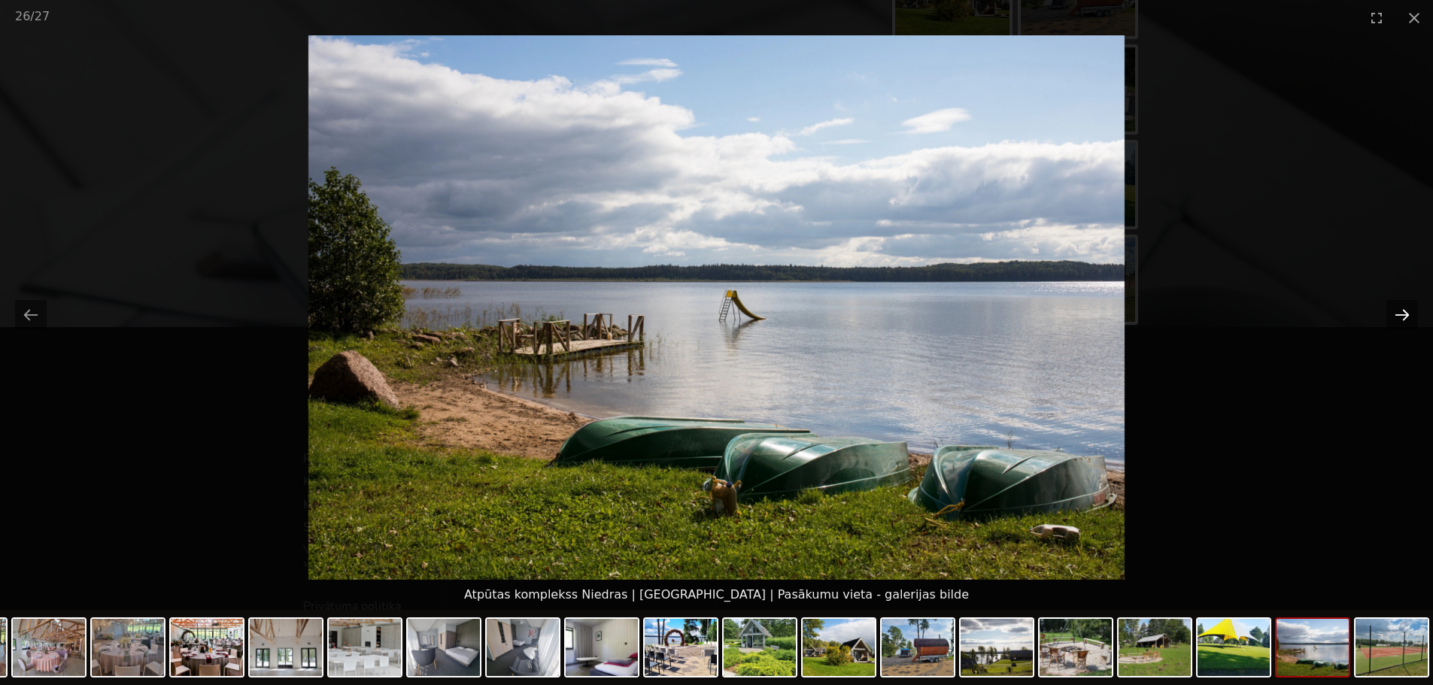
click at [1401, 310] on button "Next slide" at bounding box center [1402, 314] width 32 height 29
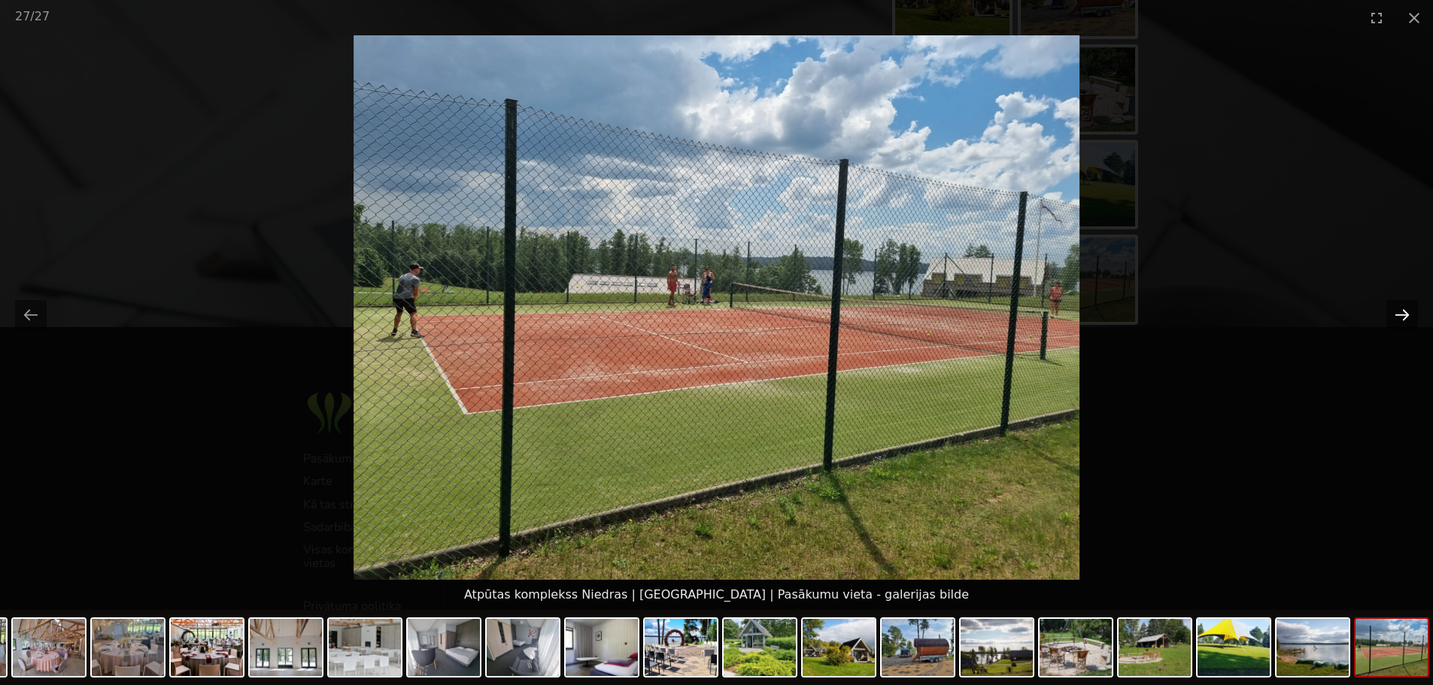
click at [1401, 310] on button "Next slide" at bounding box center [1402, 314] width 32 height 29
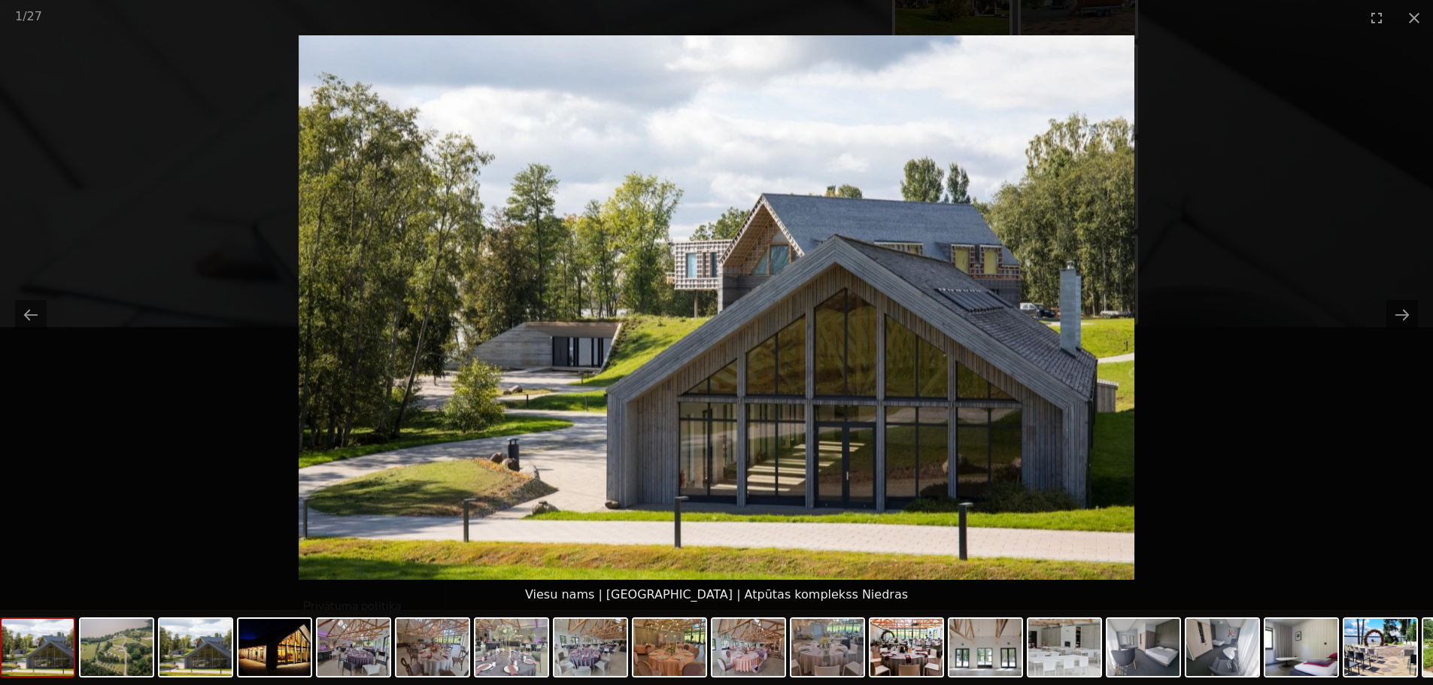
click at [1306, 201] on picture at bounding box center [716, 307] width 1433 height 545
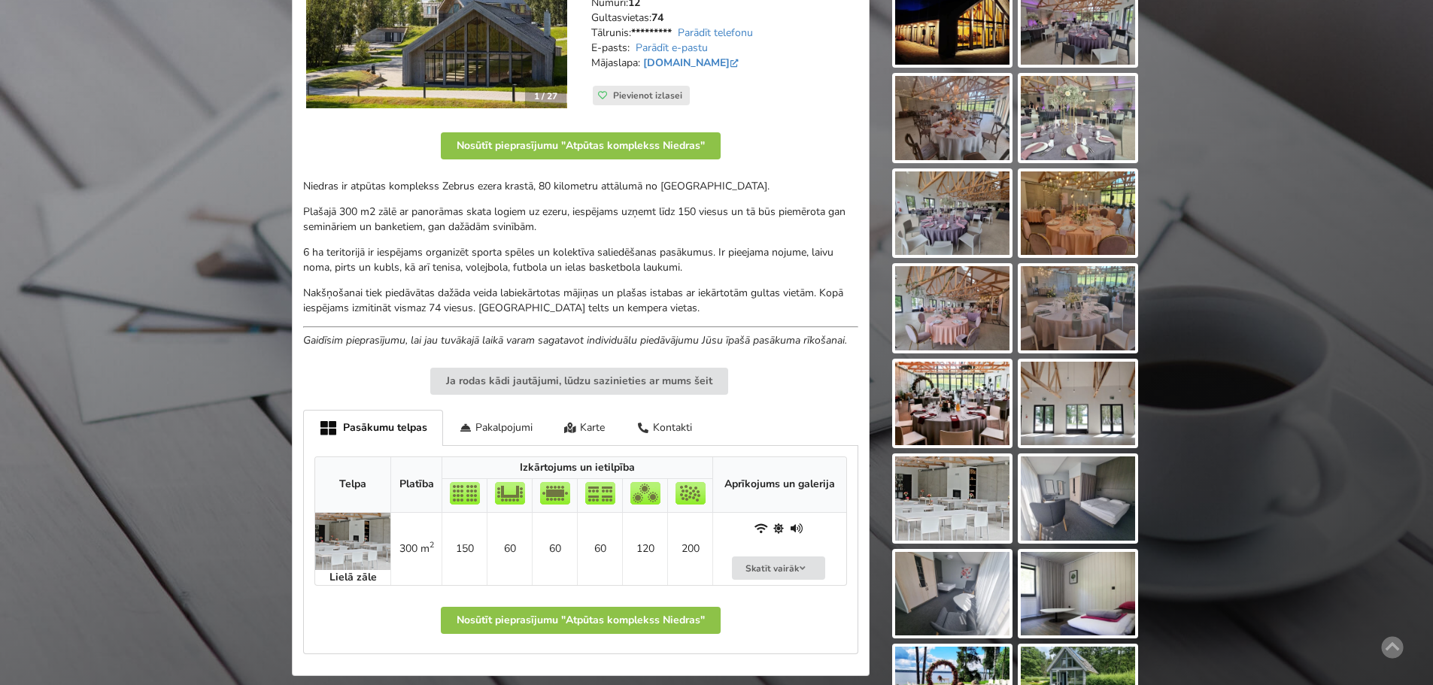
scroll to position [0, 0]
